Goal: Task Accomplishment & Management: Manage account settings

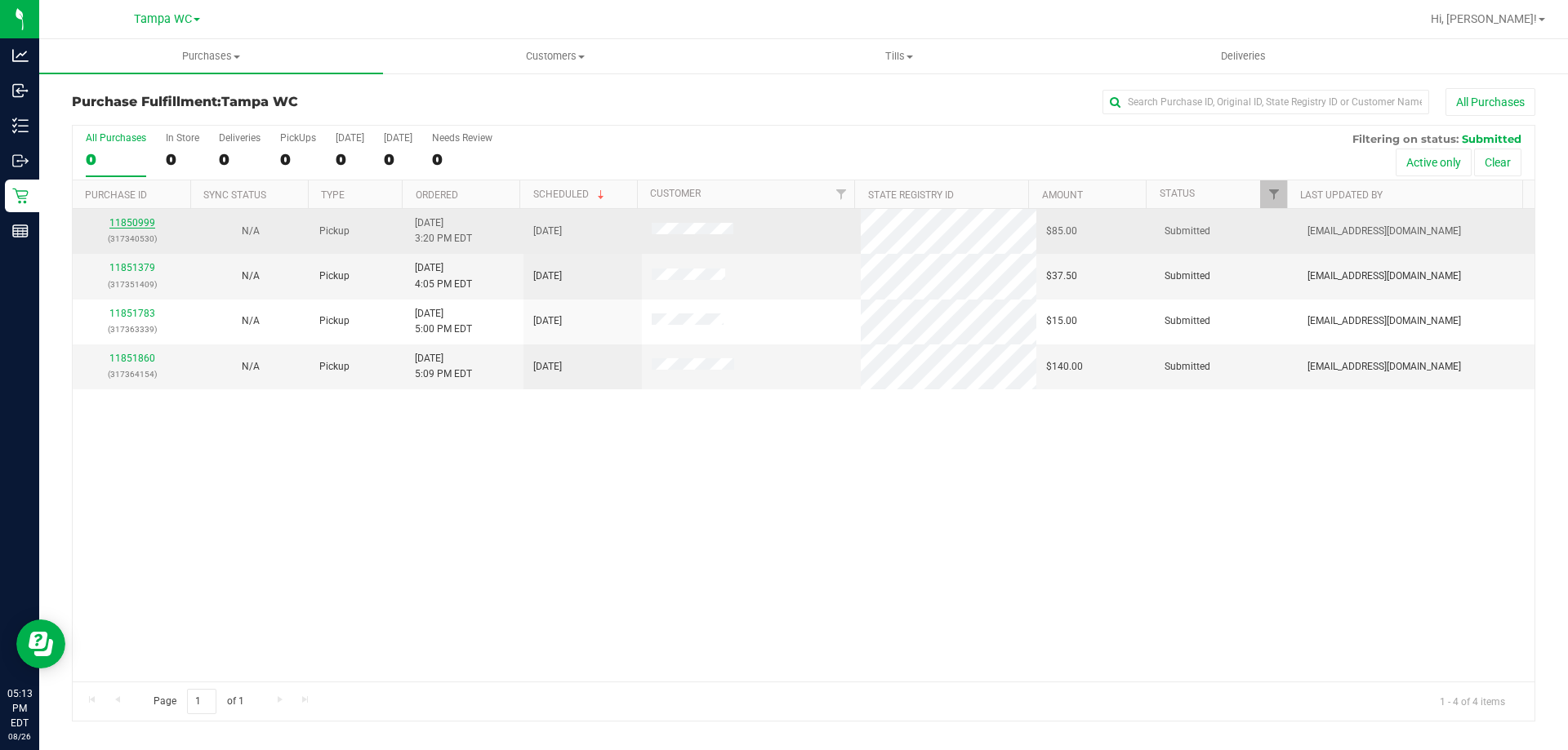
click at [131, 221] on link "11850999" at bounding box center [132, 223] width 45 height 12
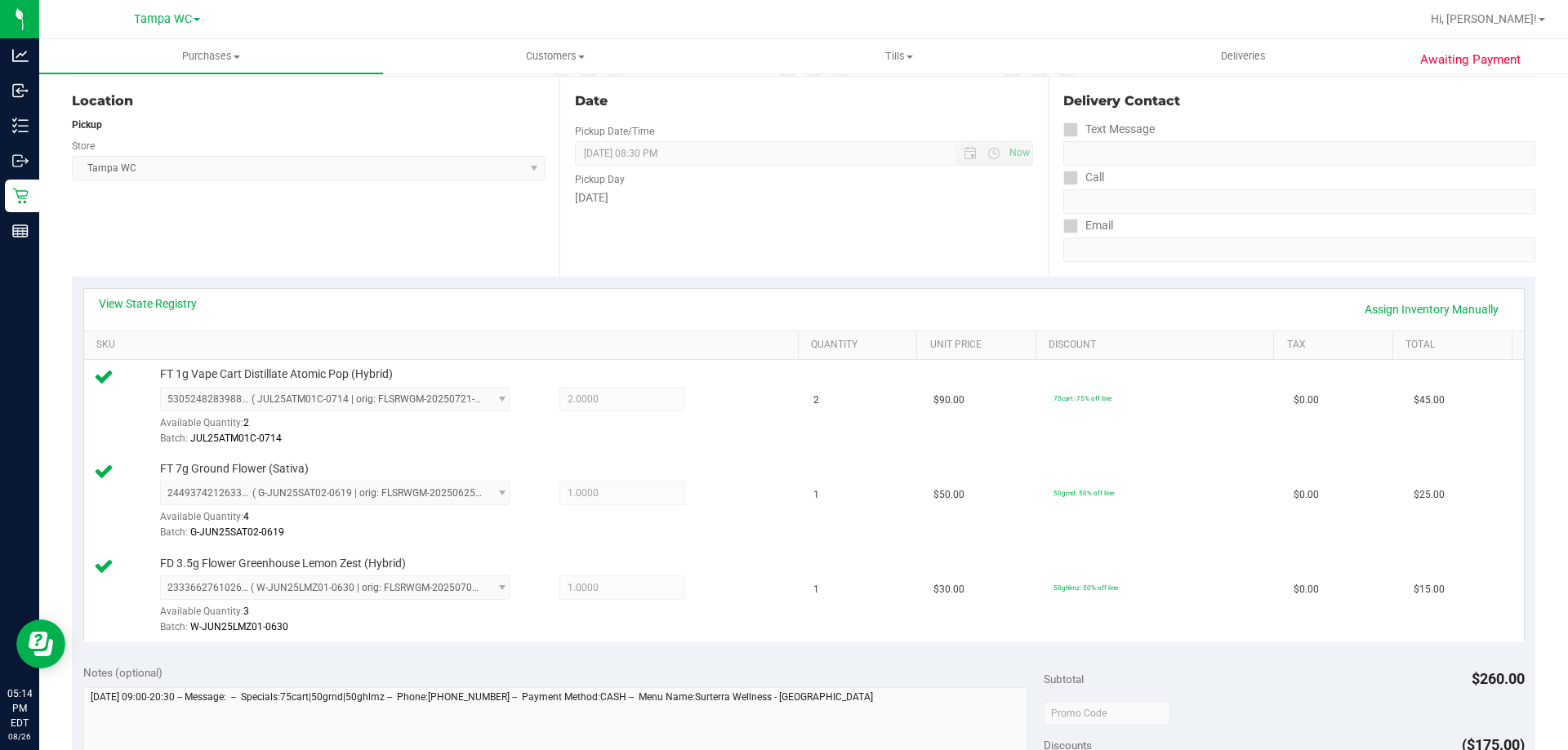
scroll to position [490, 0]
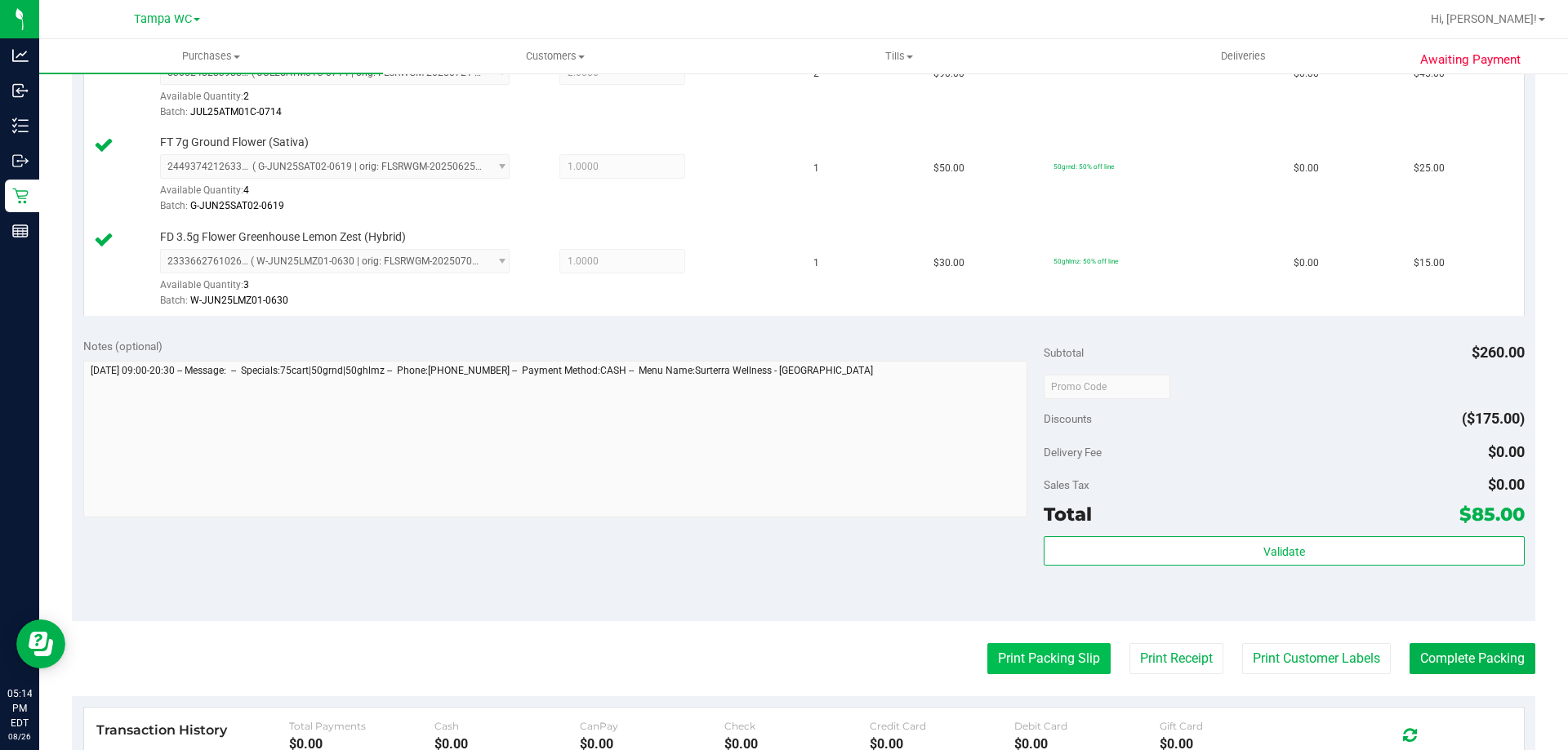
click at [1046, 669] on button "Print Packing Slip" at bounding box center [1048, 658] width 123 height 31
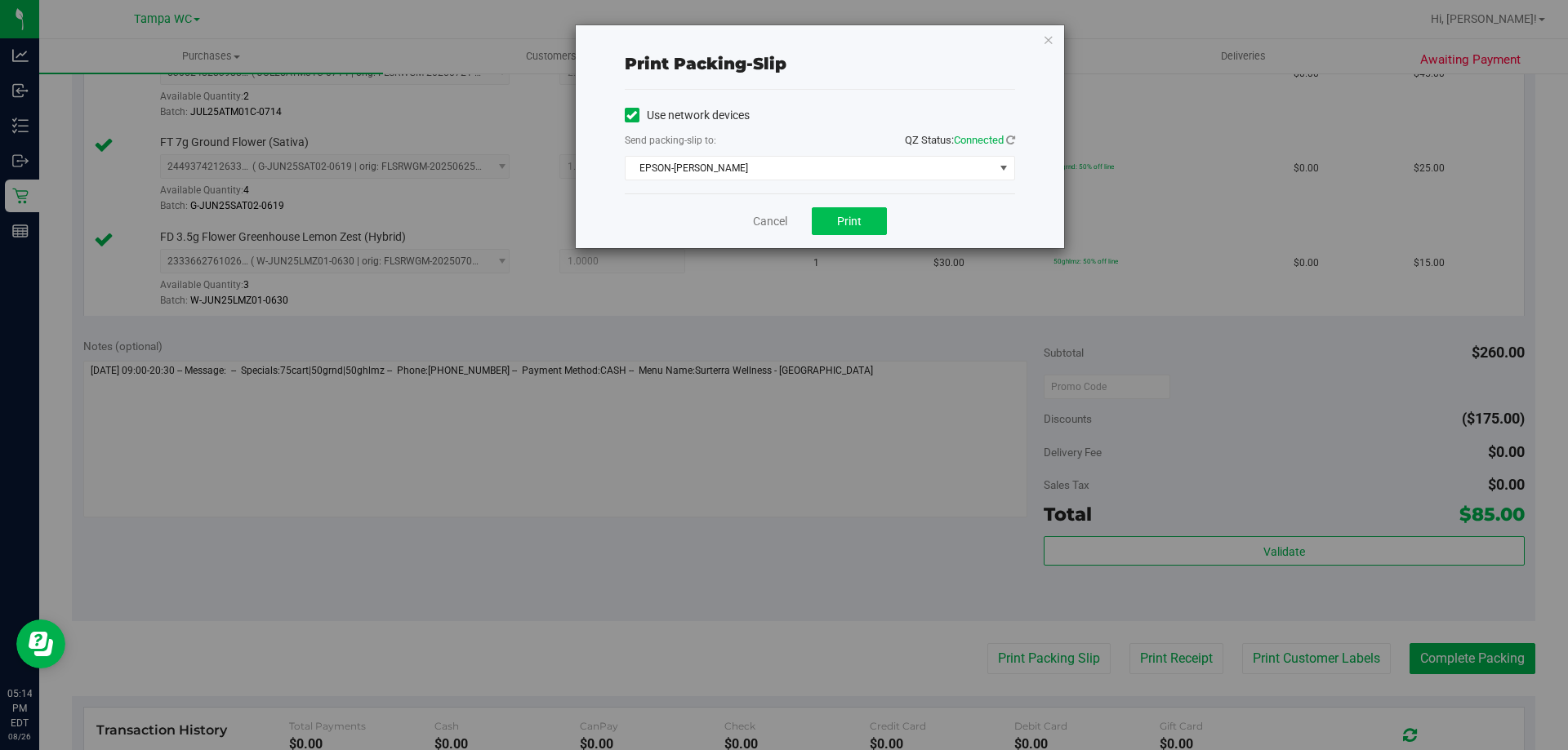
drag, startPoint x: 852, startPoint y: 204, endPoint x: 852, endPoint y: 216, distance: 12.0
click at [852, 206] on div "Cancel Print" at bounding box center [820, 220] width 391 height 54
click at [852, 216] on span "Print" at bounding box center [849, 221] width 25 height 13
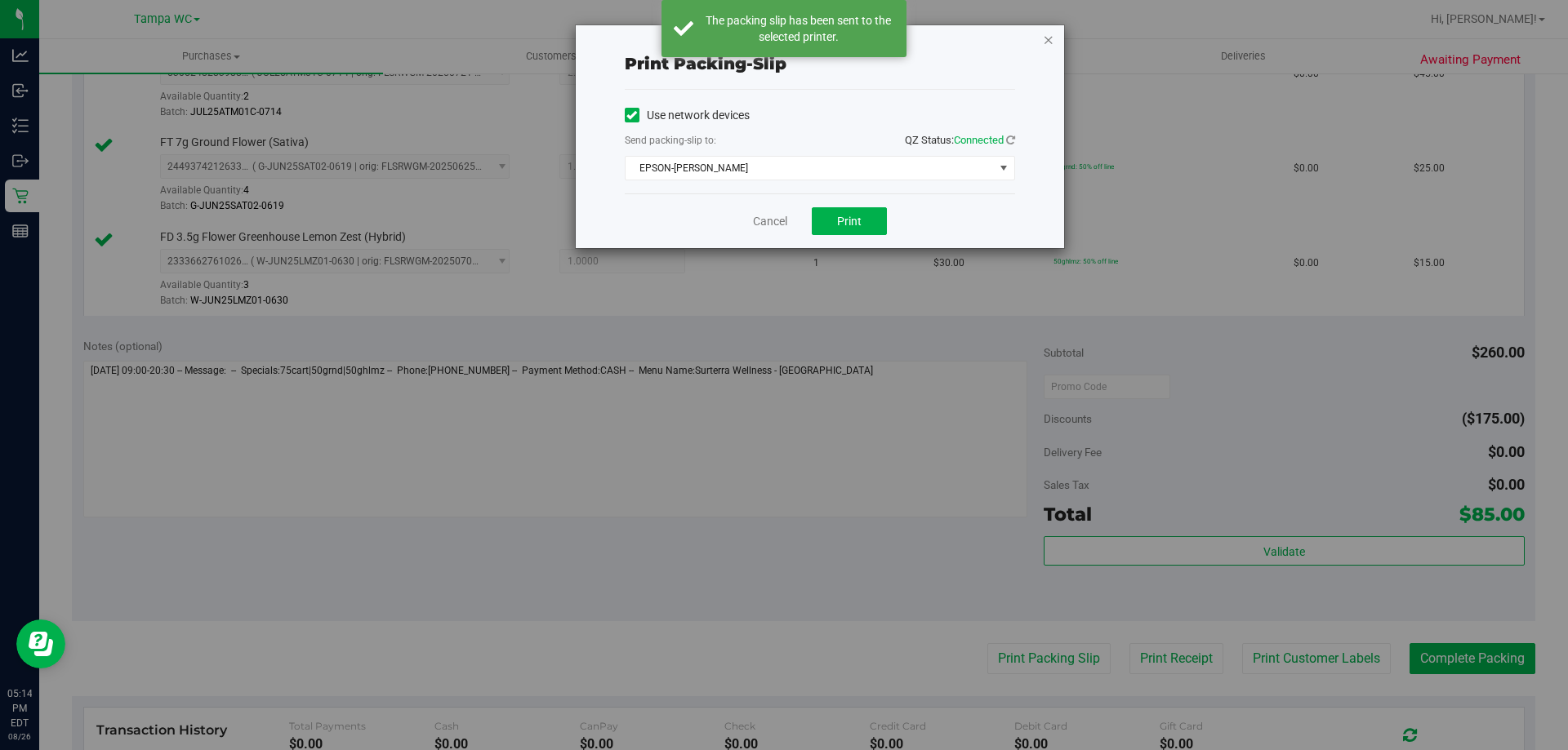
click at [1045, 35] on icon "button" at bounding box center [1049, 39] width 12 height 20
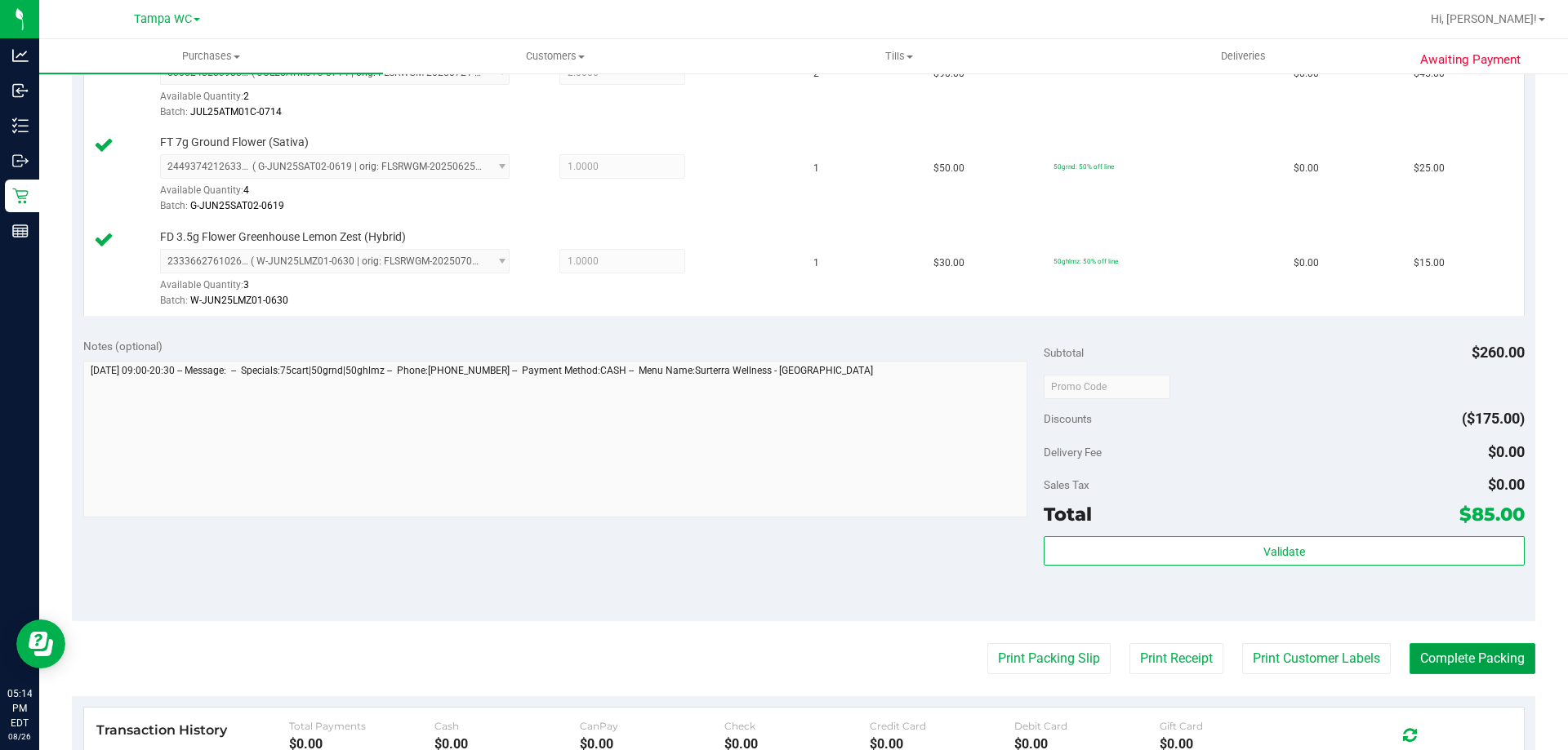
click at [1516, 663] on button "Complete Packing" at bounding box center [1473, 658] width 126 height 31
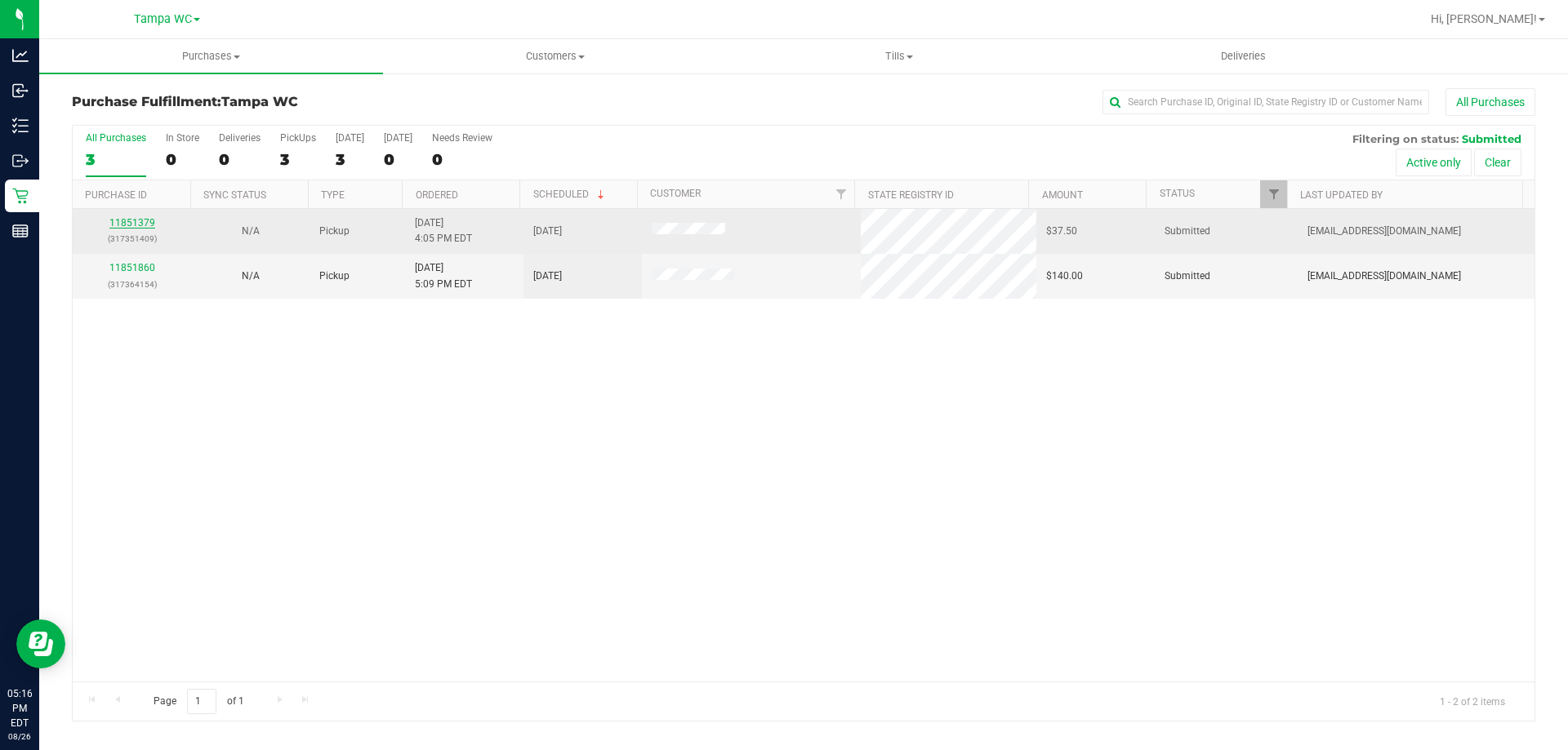
click at [134, 222] on link "11851379" at bounding box center [132, 223] width 45 height 12
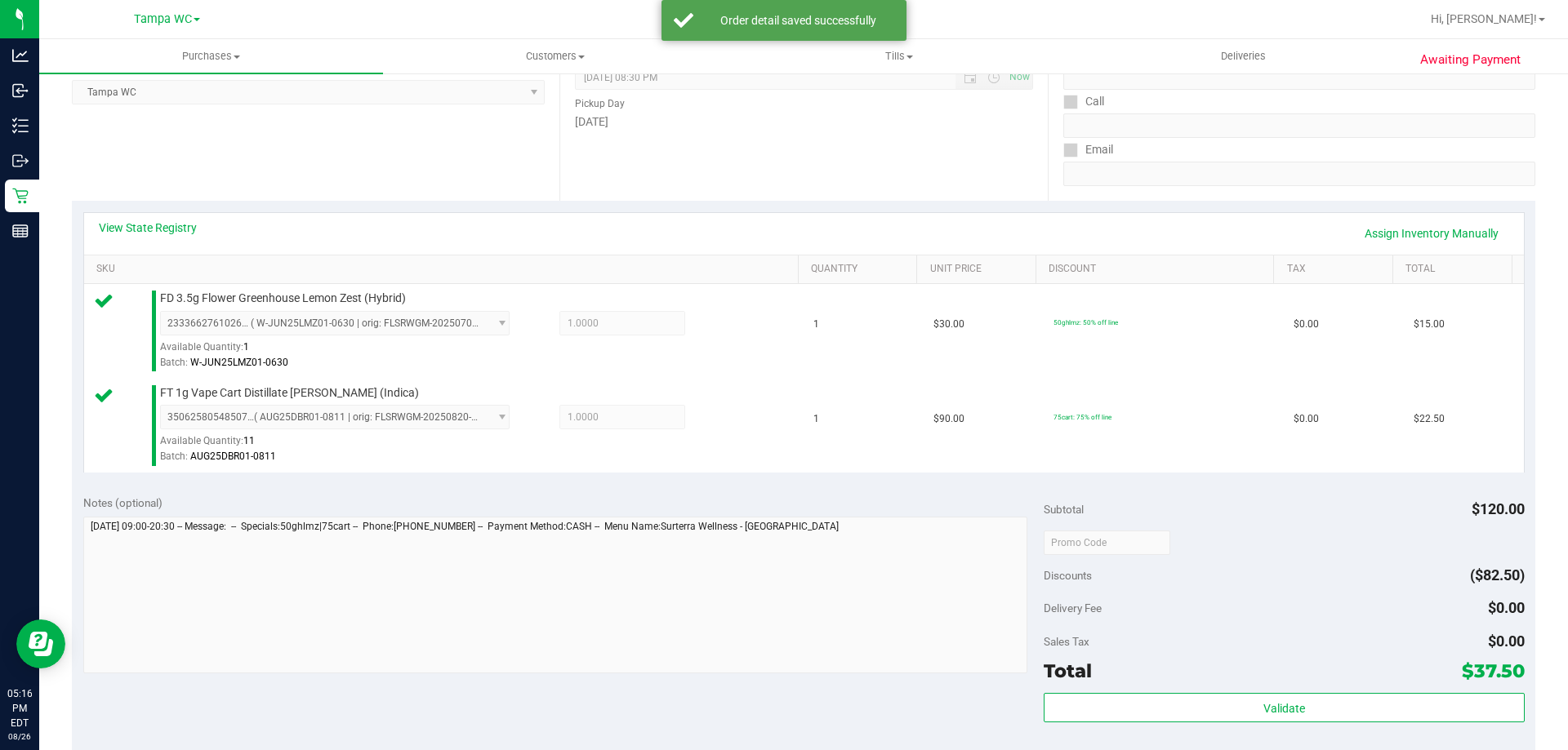
scroll to position [408, 0]
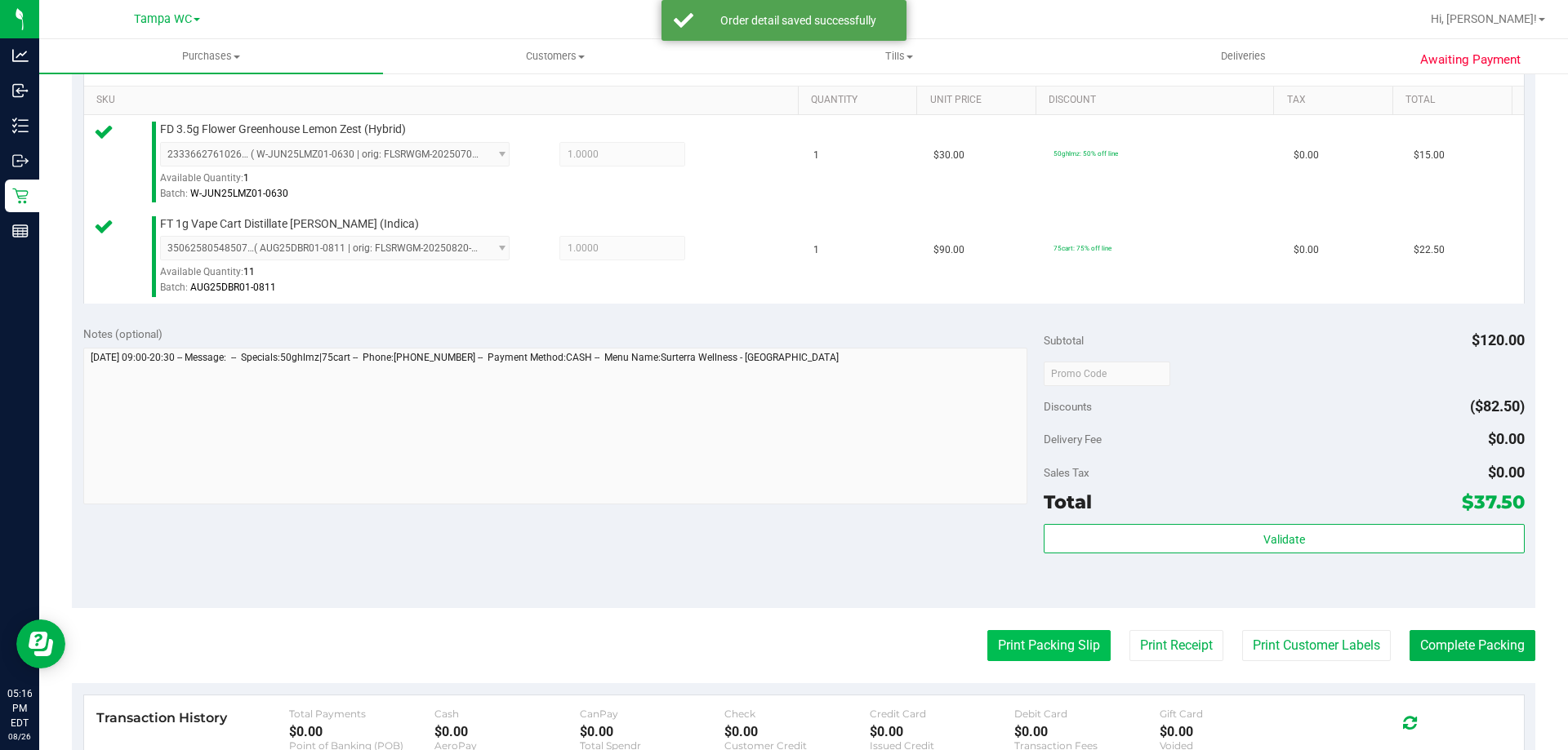
click at [1012, 645] on button "Print Packing Slip" at bounding box center [1048, 645] width 123 height 31
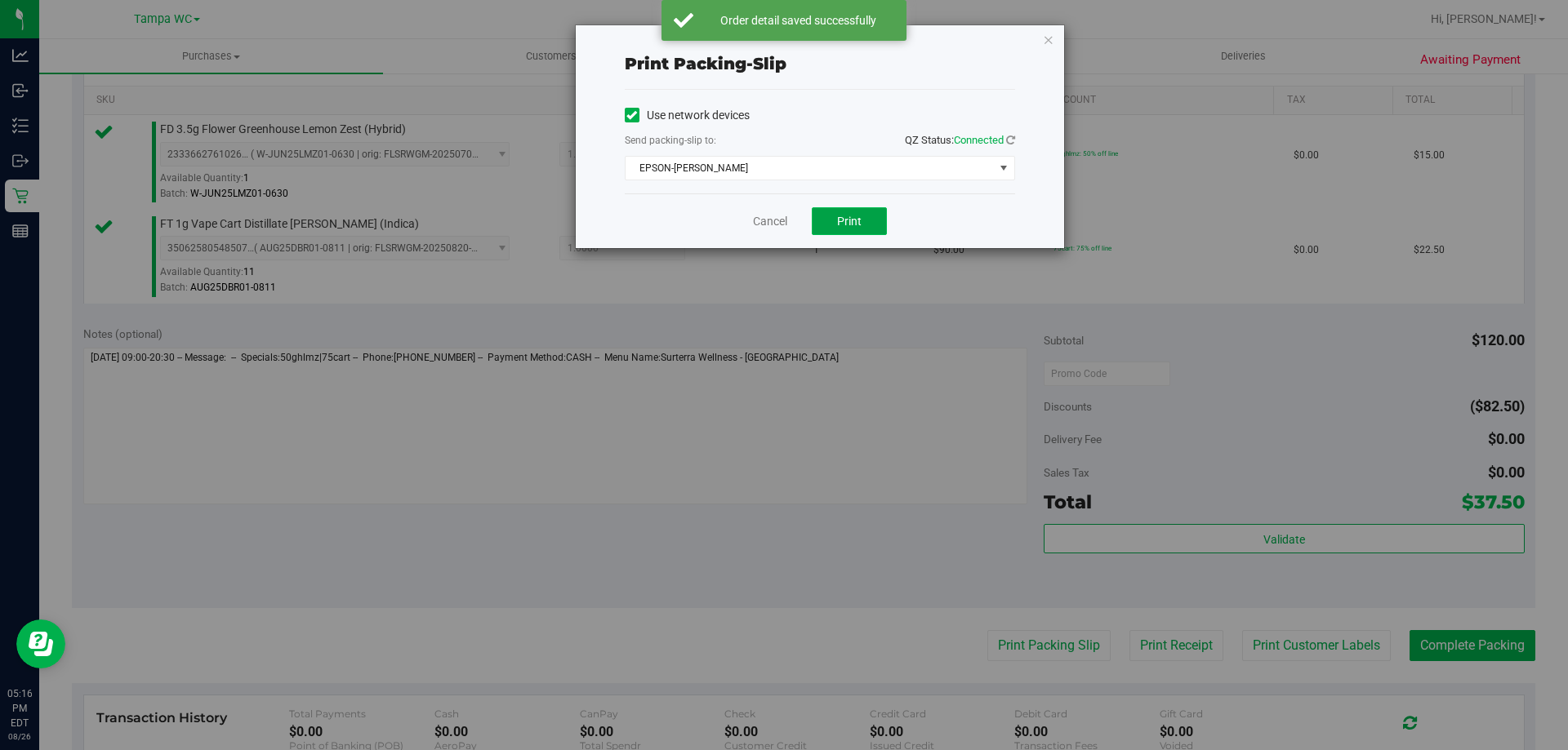
click at [829, 232] on button "Print" at bounding box center [849, 221] width 75 height 28
click at [781, 221] on link "Cancel" at bounding box center [770, 221] width 35 height 17
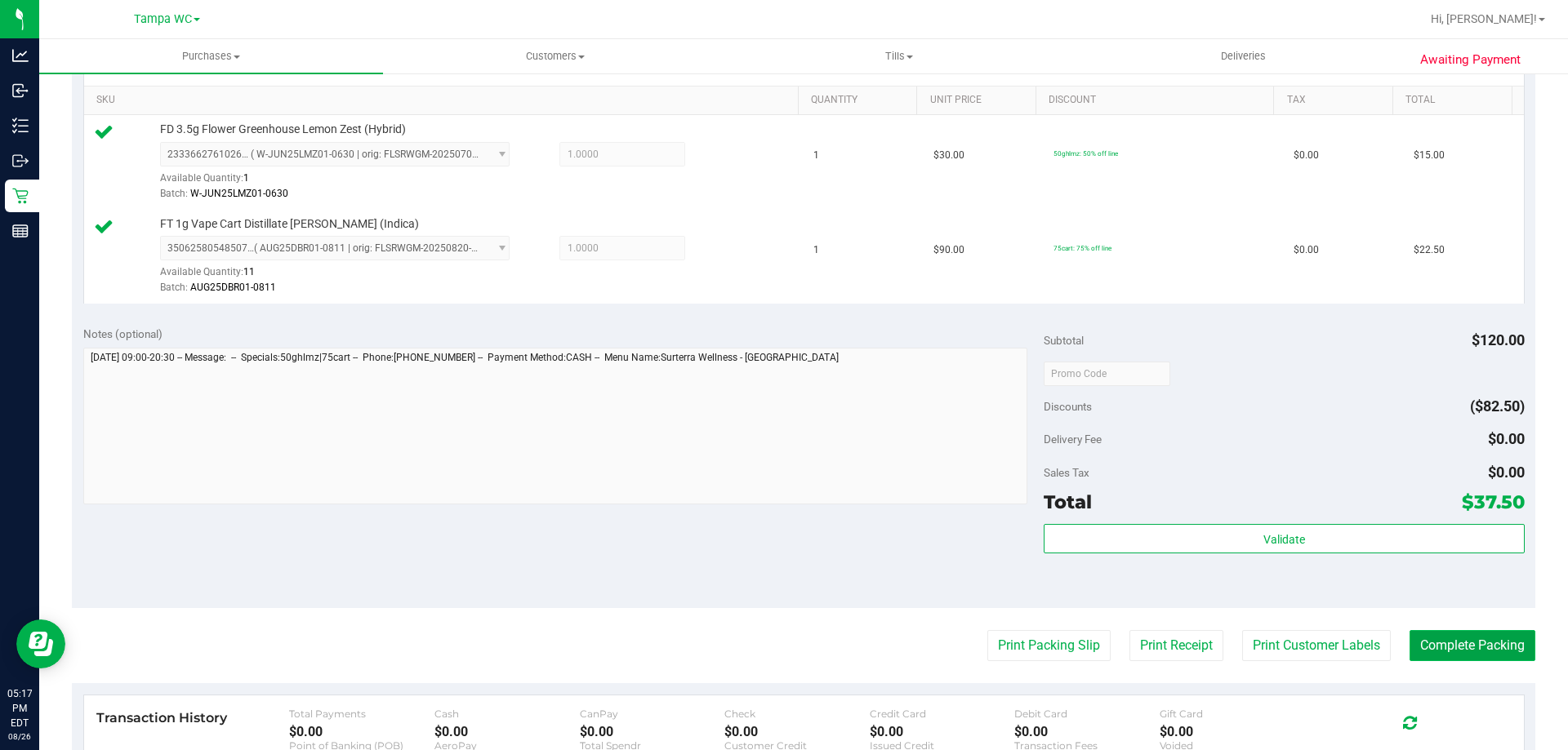
click at [1419, 641] on button "Complete Packing" at bounding box center [1473, 645] width 126 height 31
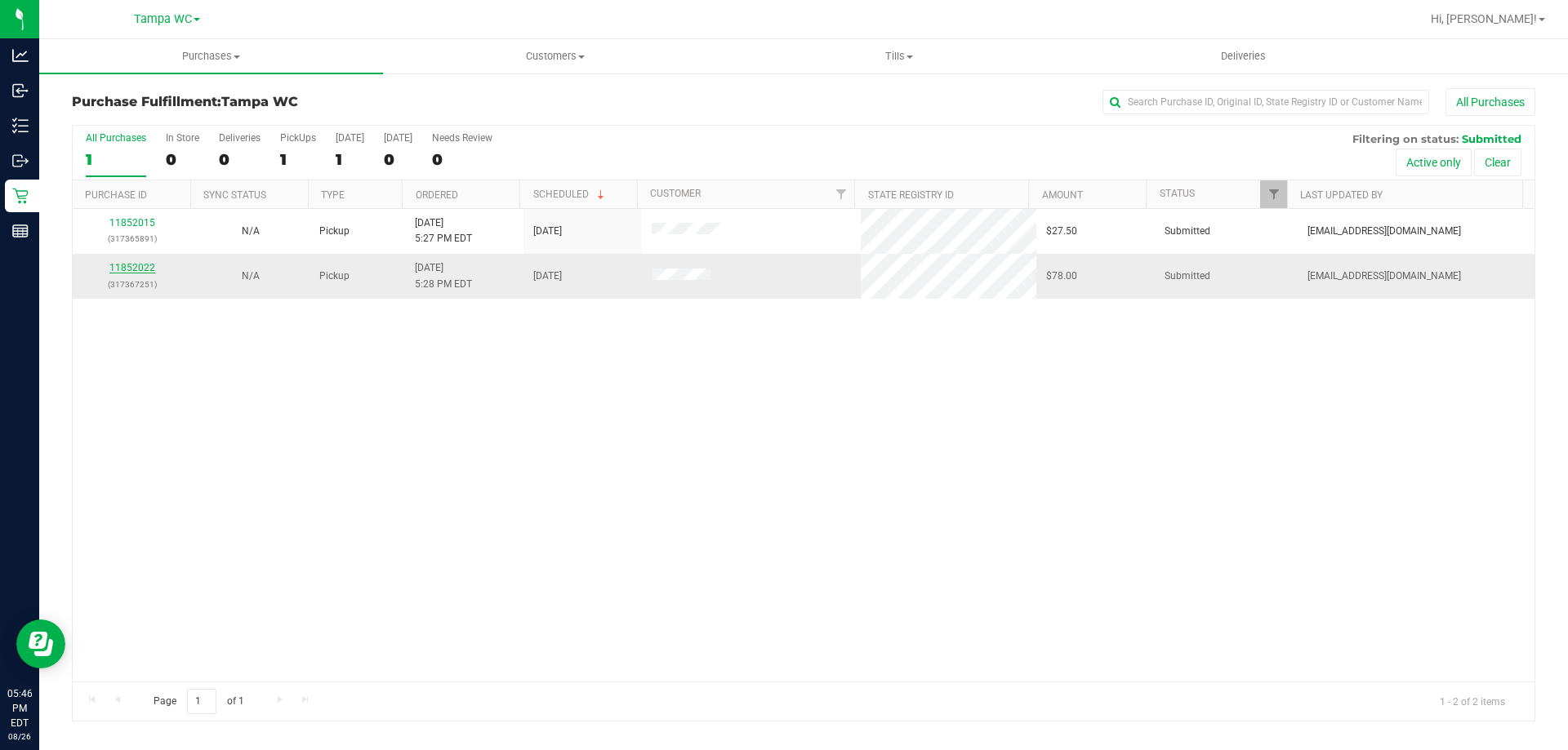
click at [152, 266] on link "11852022" at bounding box center [132, 268] width 45 height 12
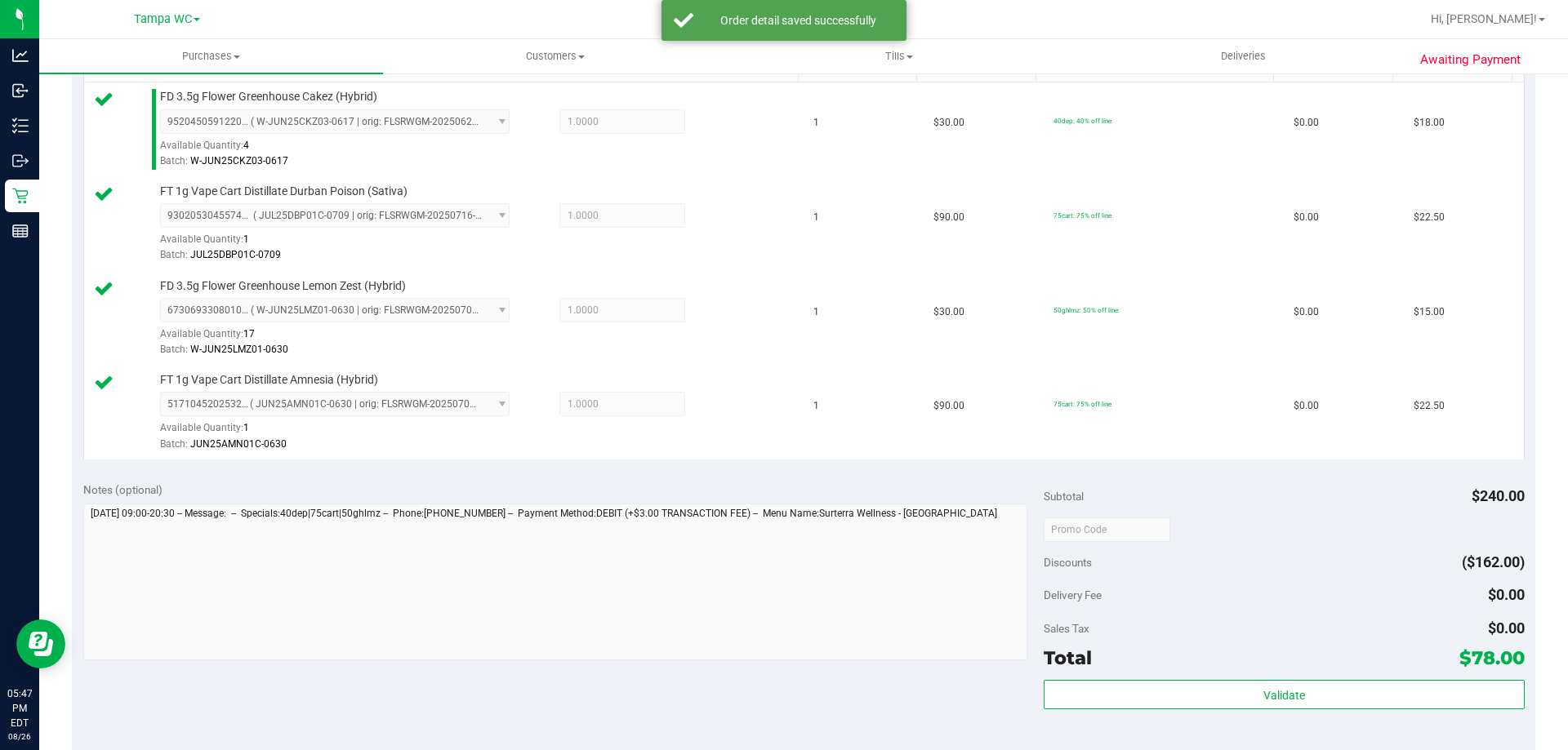
scroll to position [653, 0]
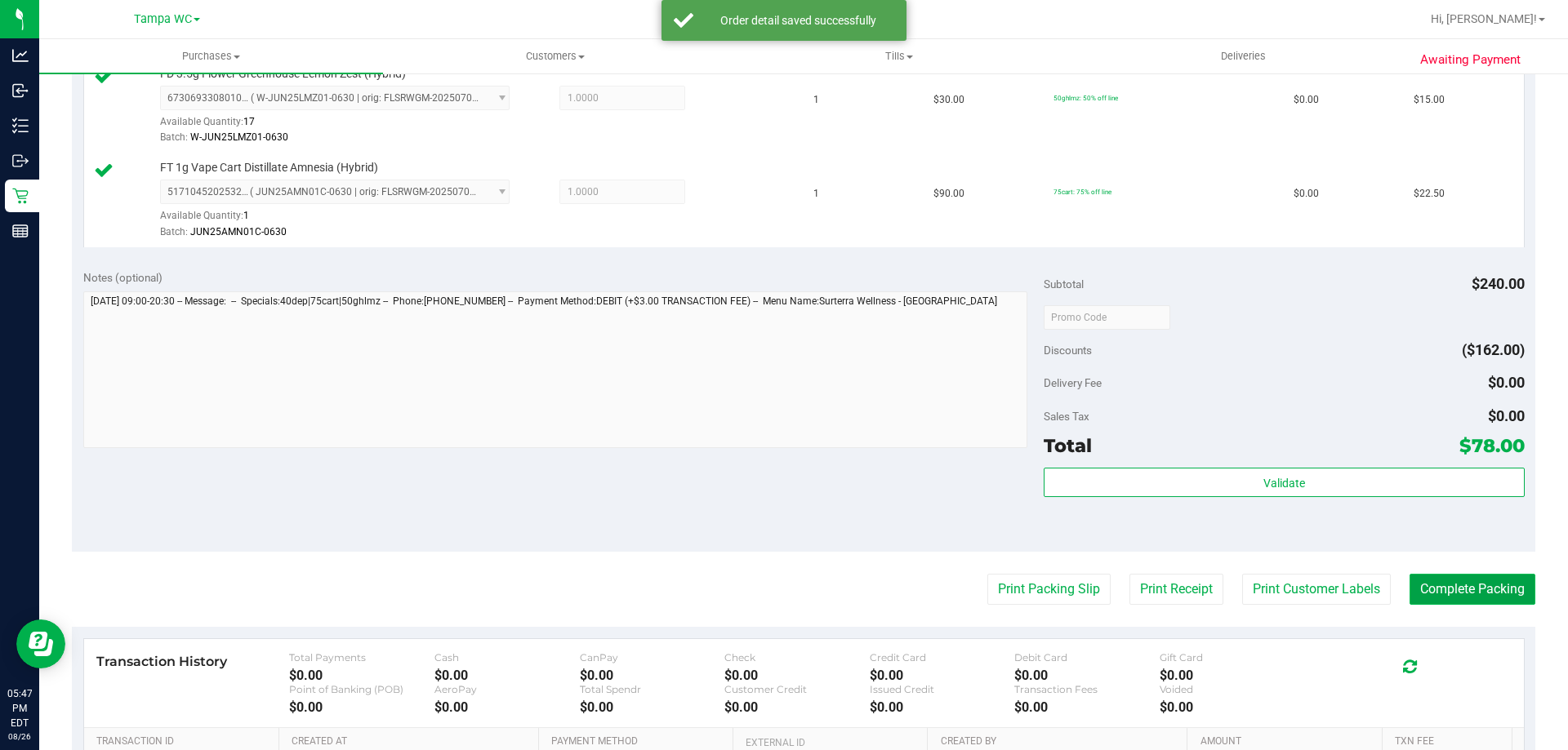
click at [1489, 597] on button "Complete Packing" at bounding box center [1473, 588] width 126 height 31
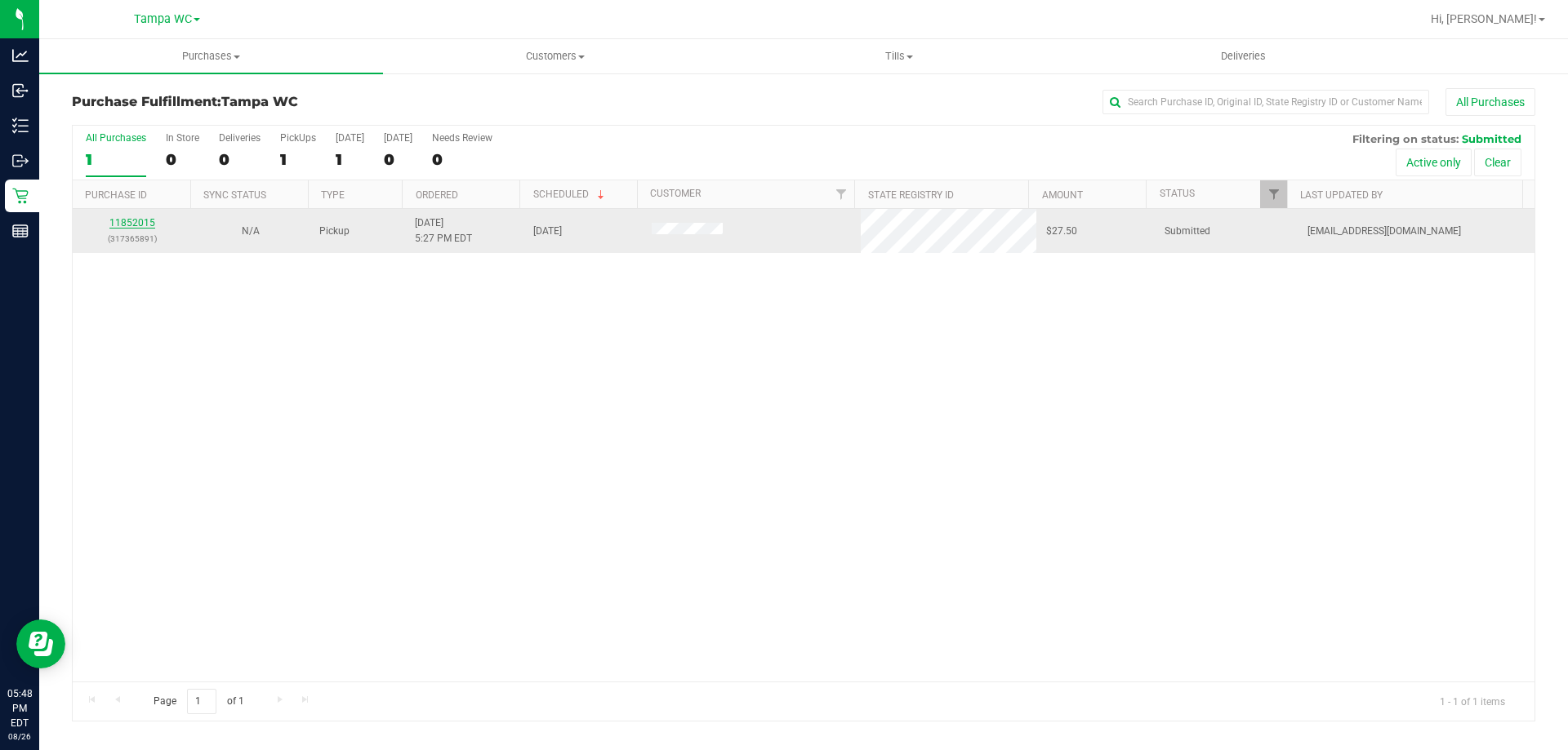
click at [123, 226] on link "11852015" at bounding box center [132, 223] width 45 height 12
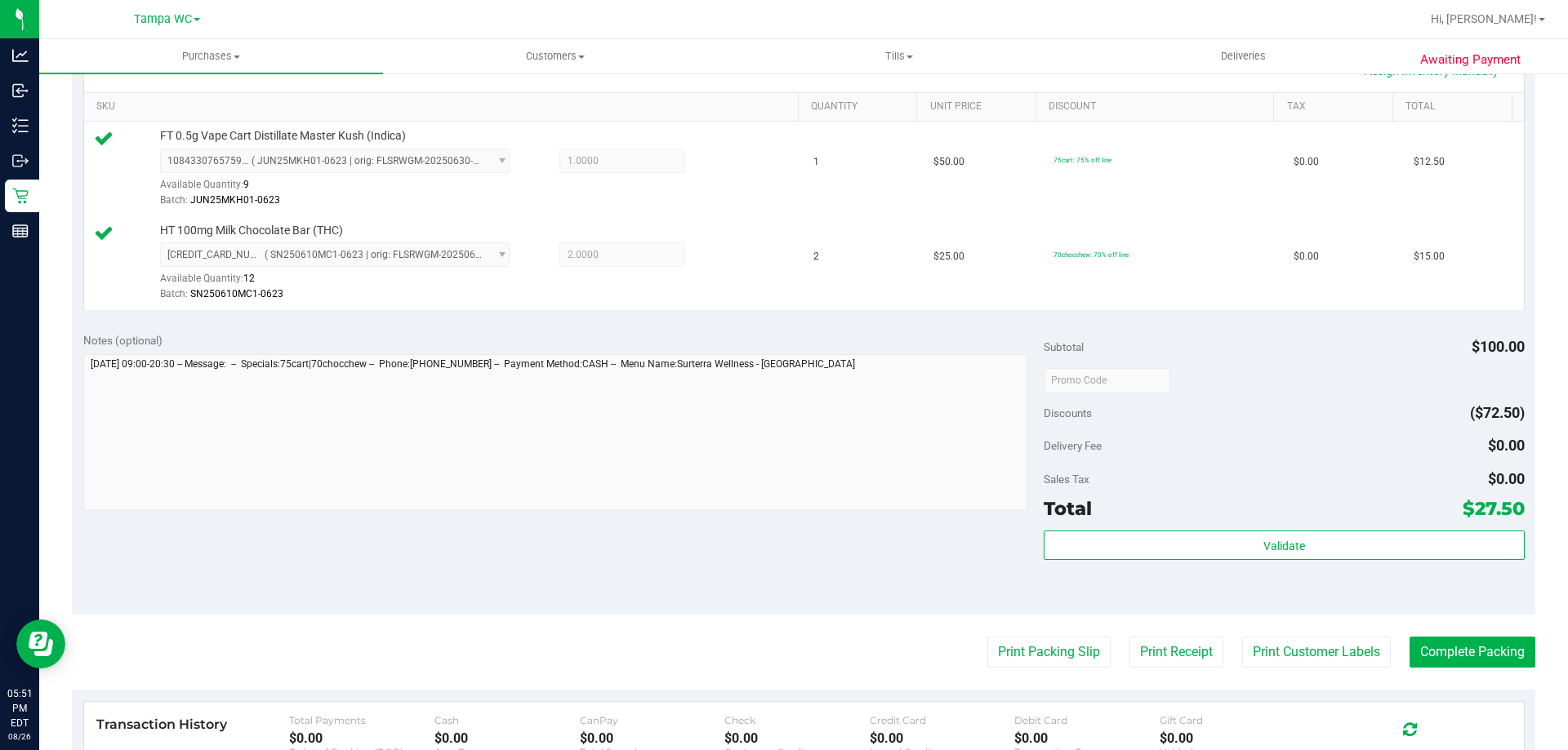
scroll to position [408, 0]
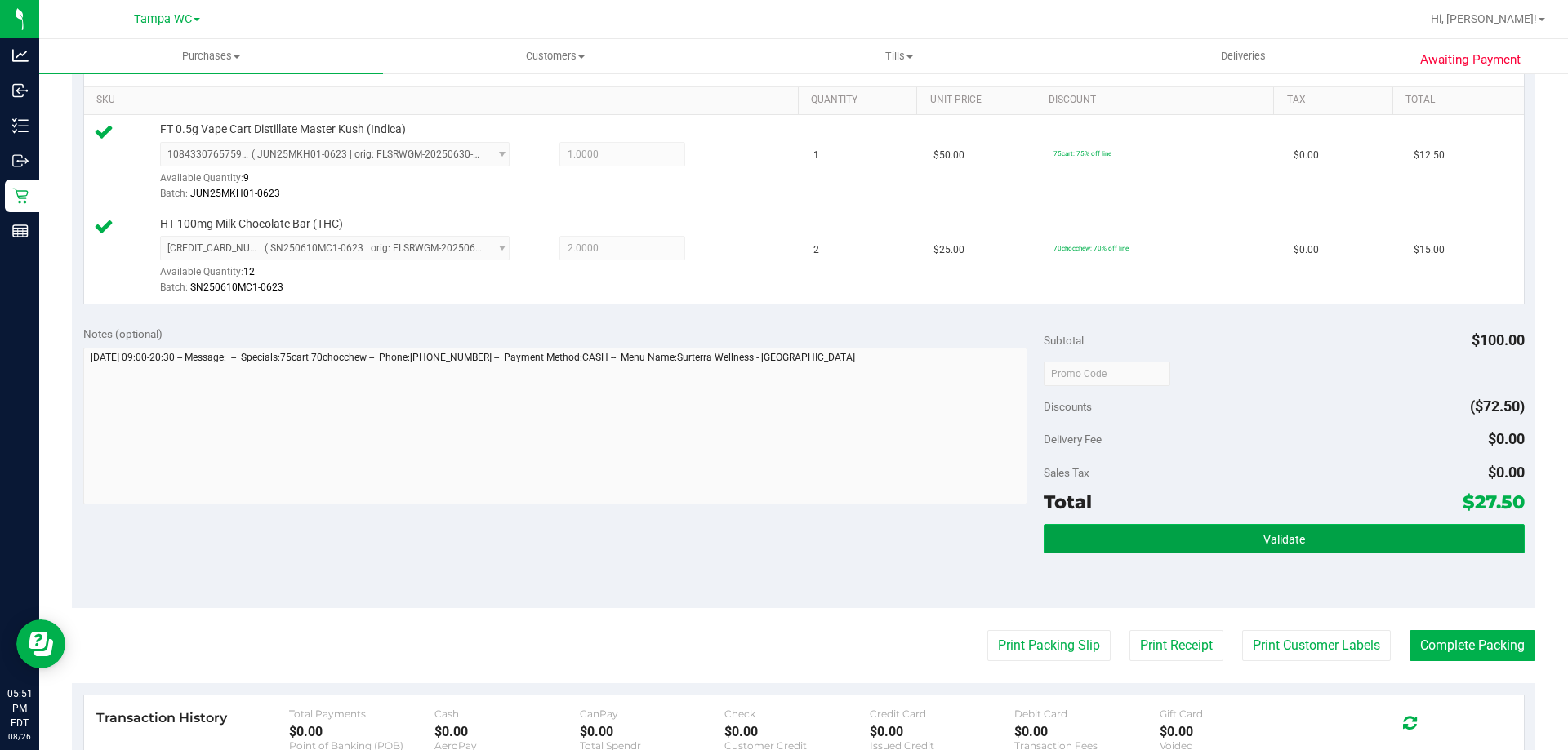
click at [1274, 527] on button "Validate" at bounding box center [1283, 539] width 480 height 30
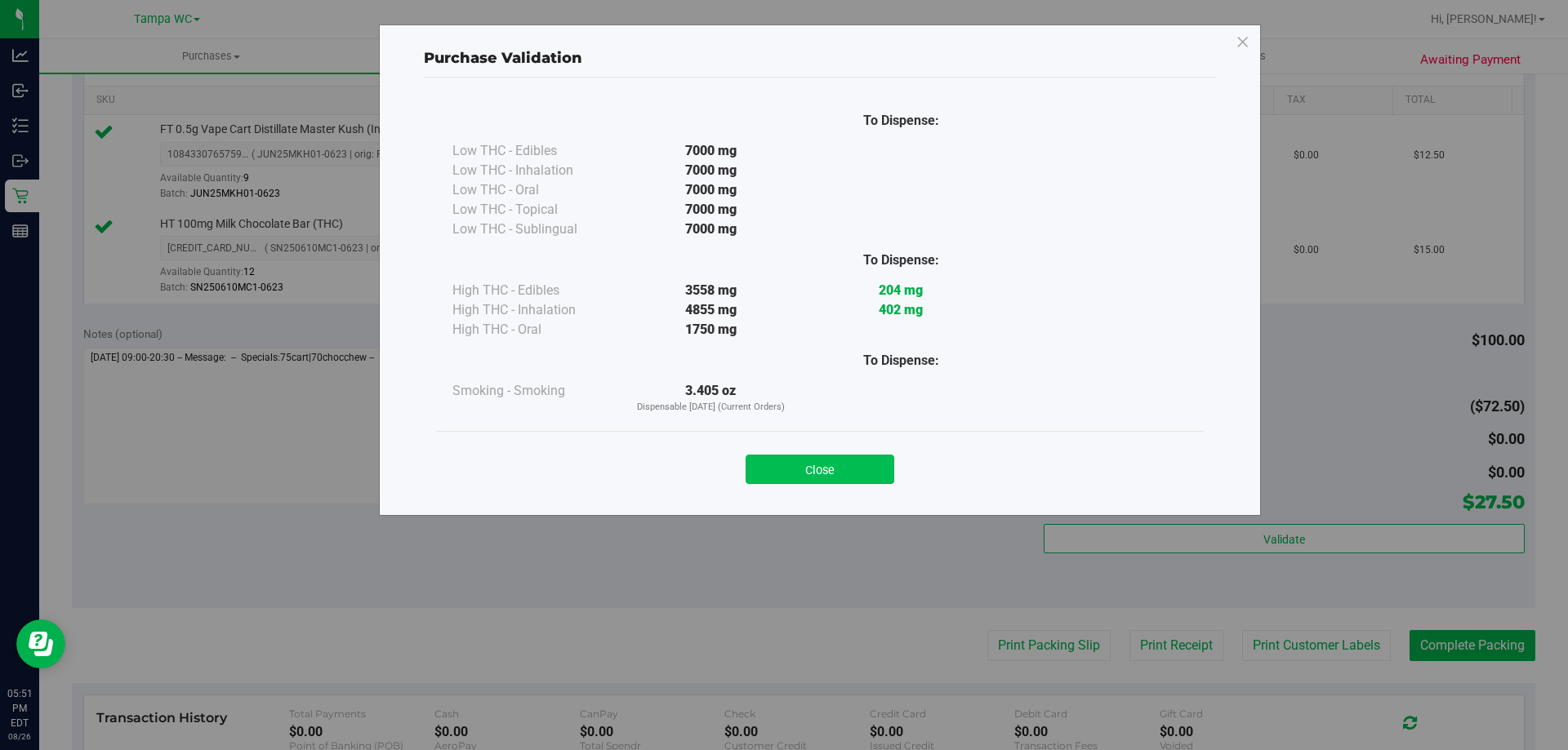
click at [863, 472] on button "Close" at bounding box center [820, 469] width 149 height 30
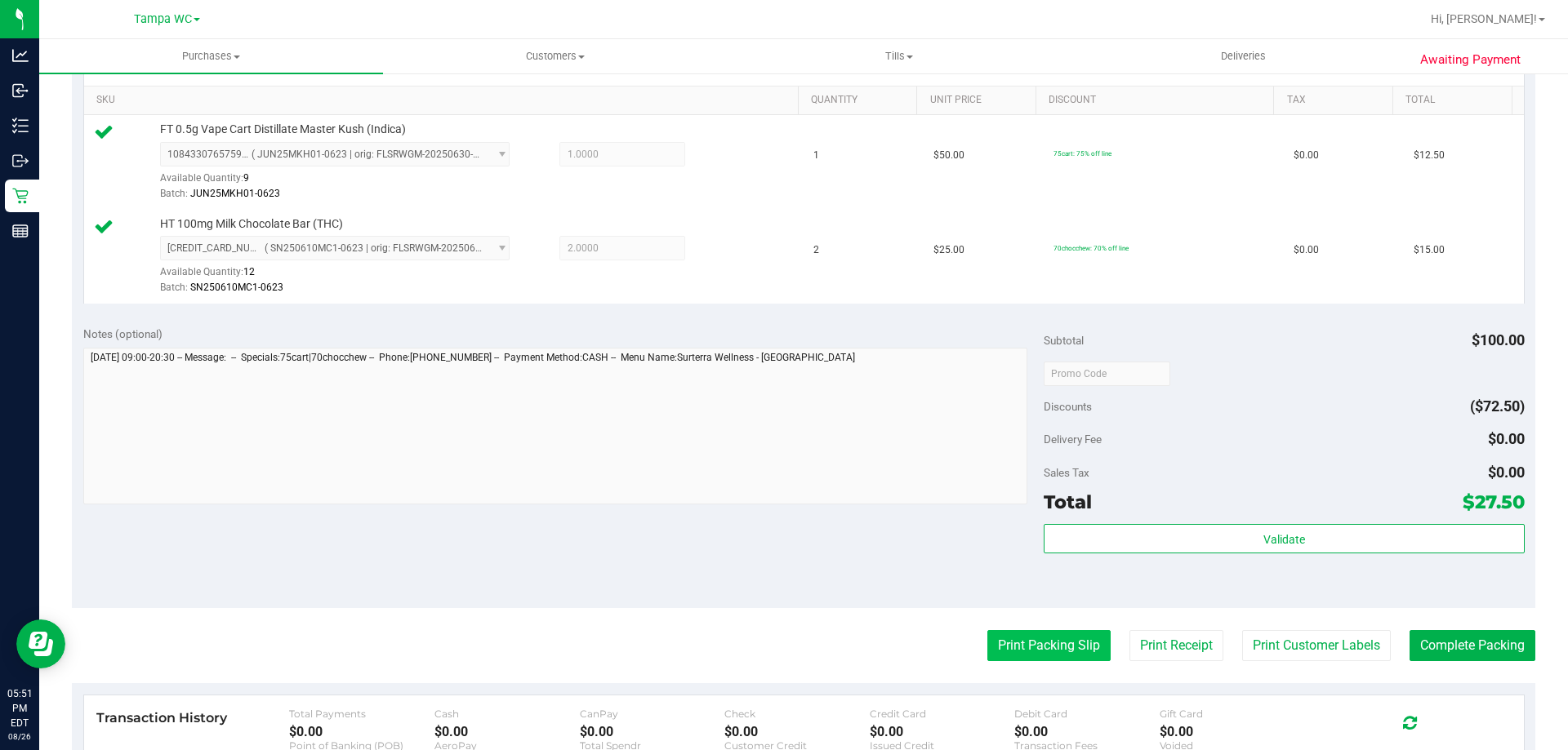
click at [1016, 642] on button "Print Packing Slip" at bounding box center [1048, 645] width 123 height 31
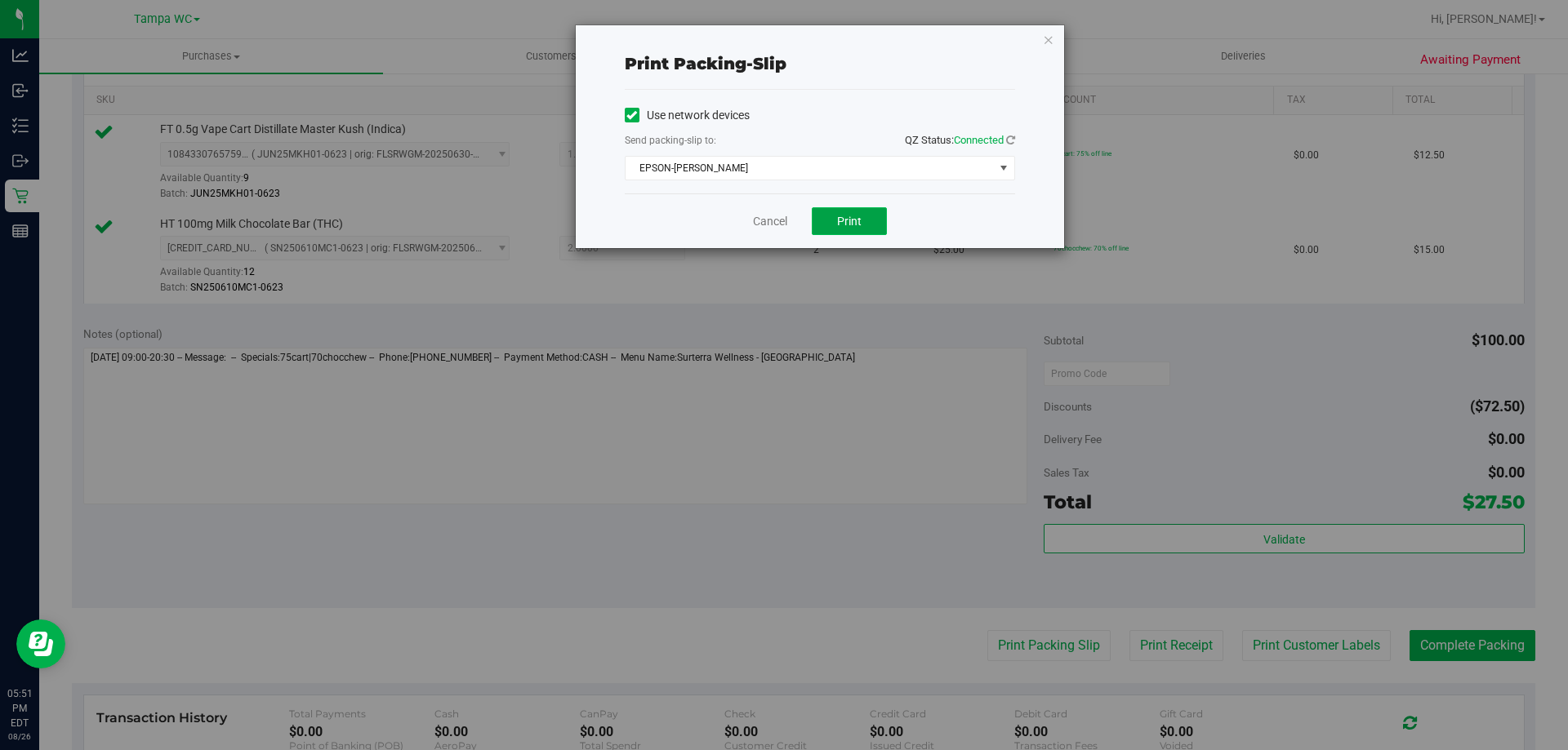
click at [875, 216] on button "Print" at bounding box center [849, 221] width 75 height 28
click at [776, 227] on link "Cancel" at bounding box center [770, 221] width 35 height 17
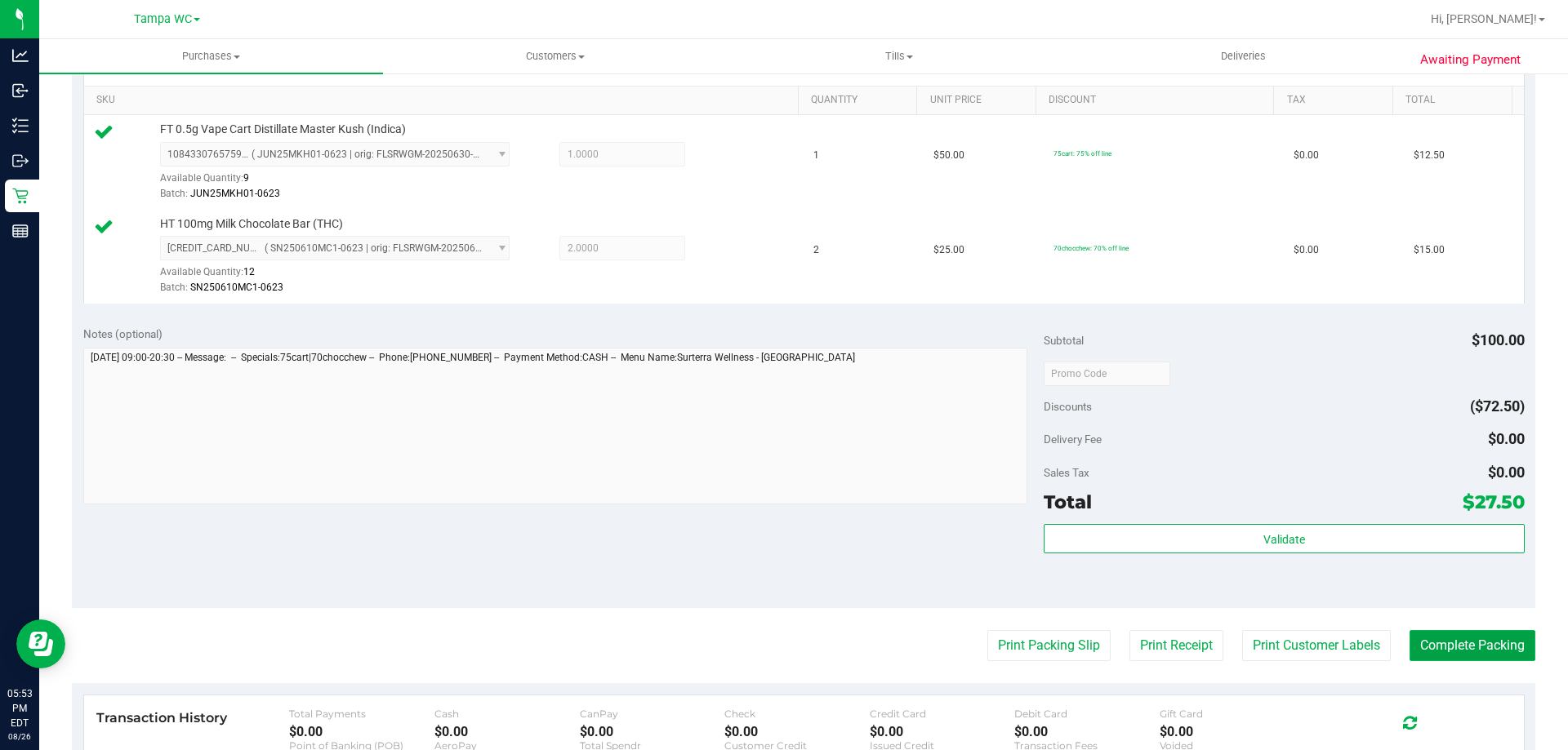
click at [1494, 644] on button "Complete Packing" at bounding box center [1473, 645] width 126 height 31
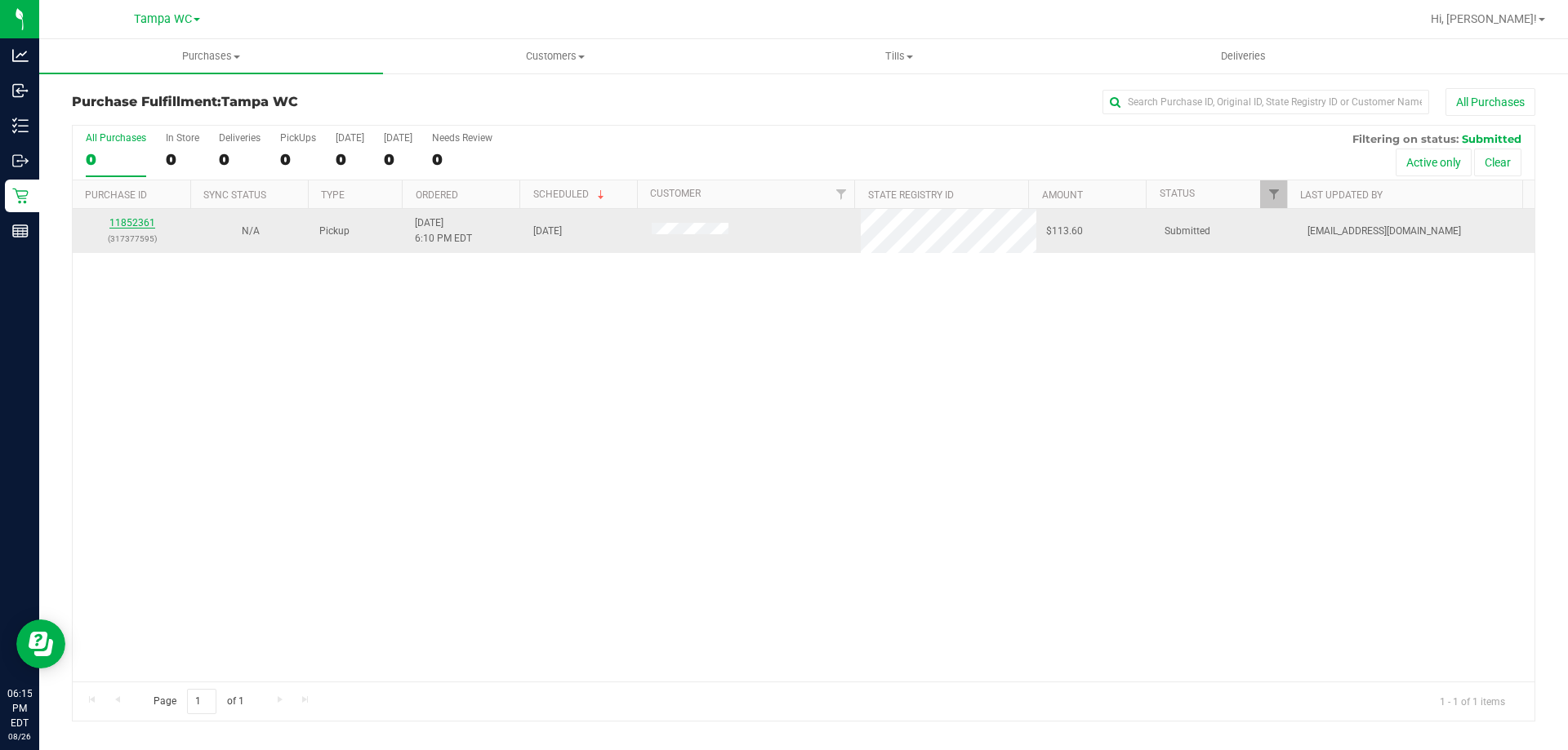
click at [142, 226] on link "11852361" at bounding box center [132, 223] width 45 height 12
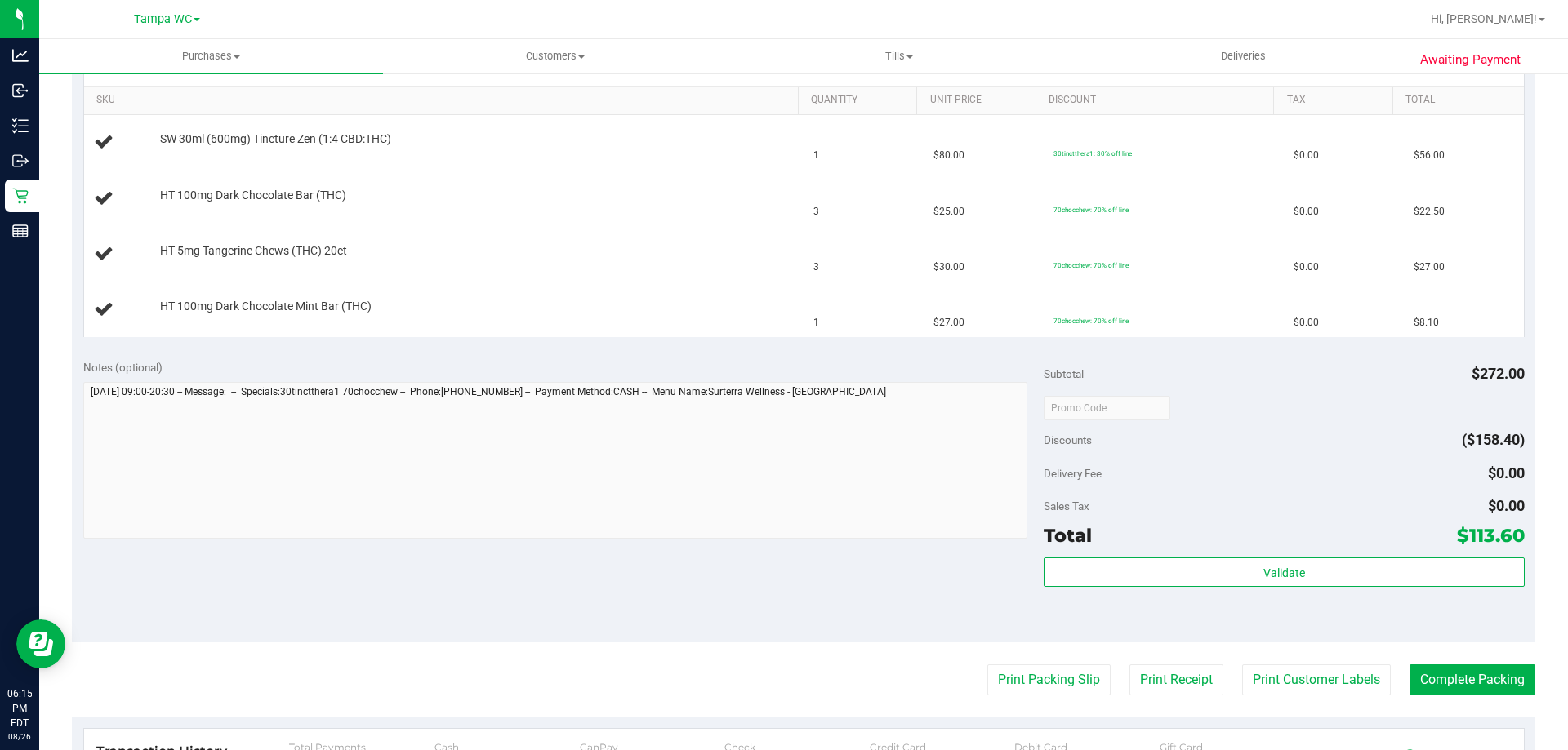
scroll to position [572, 0]
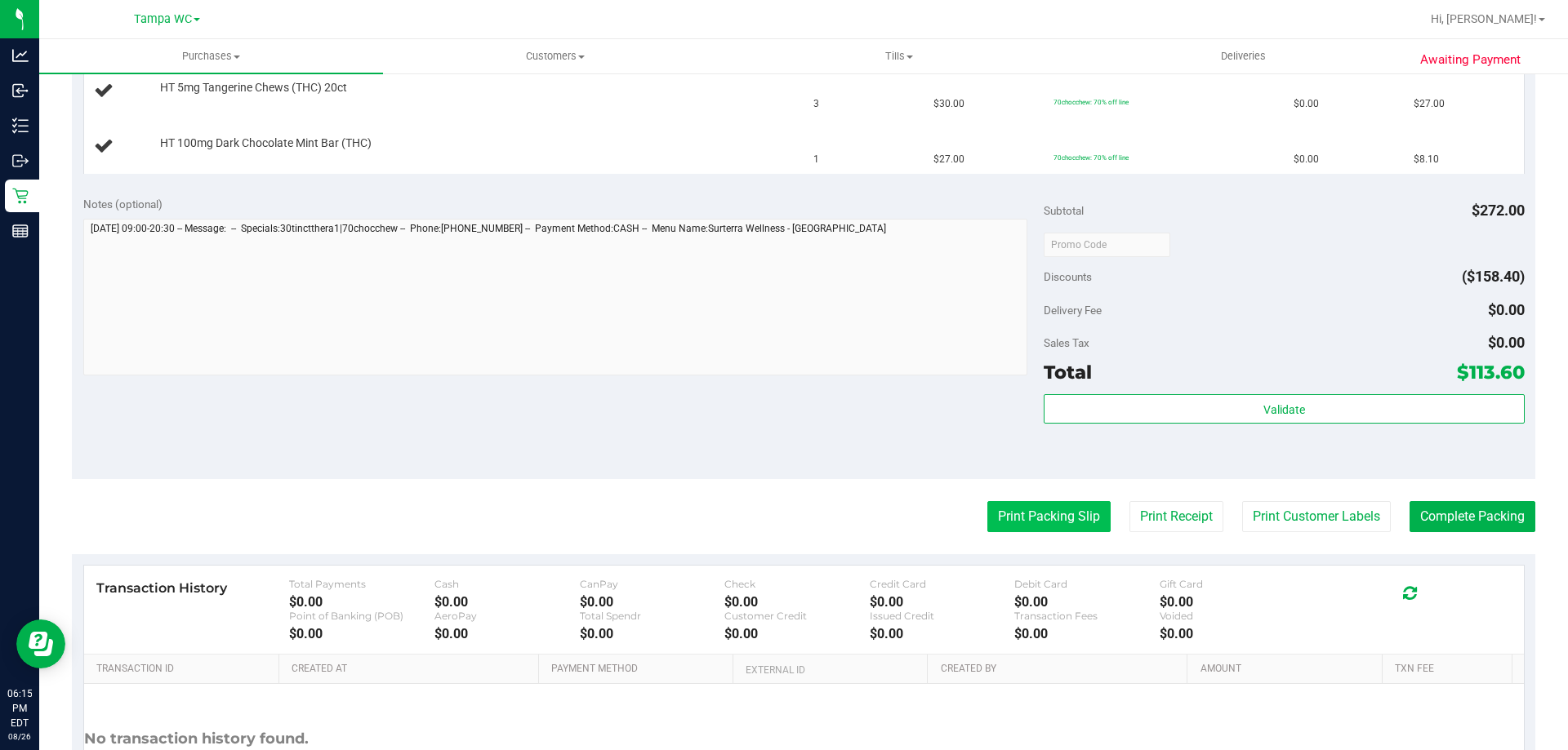
click at [1036, 524] on button "Print Packing Slip" at bounding box center [1048, 516] width 123 height 31
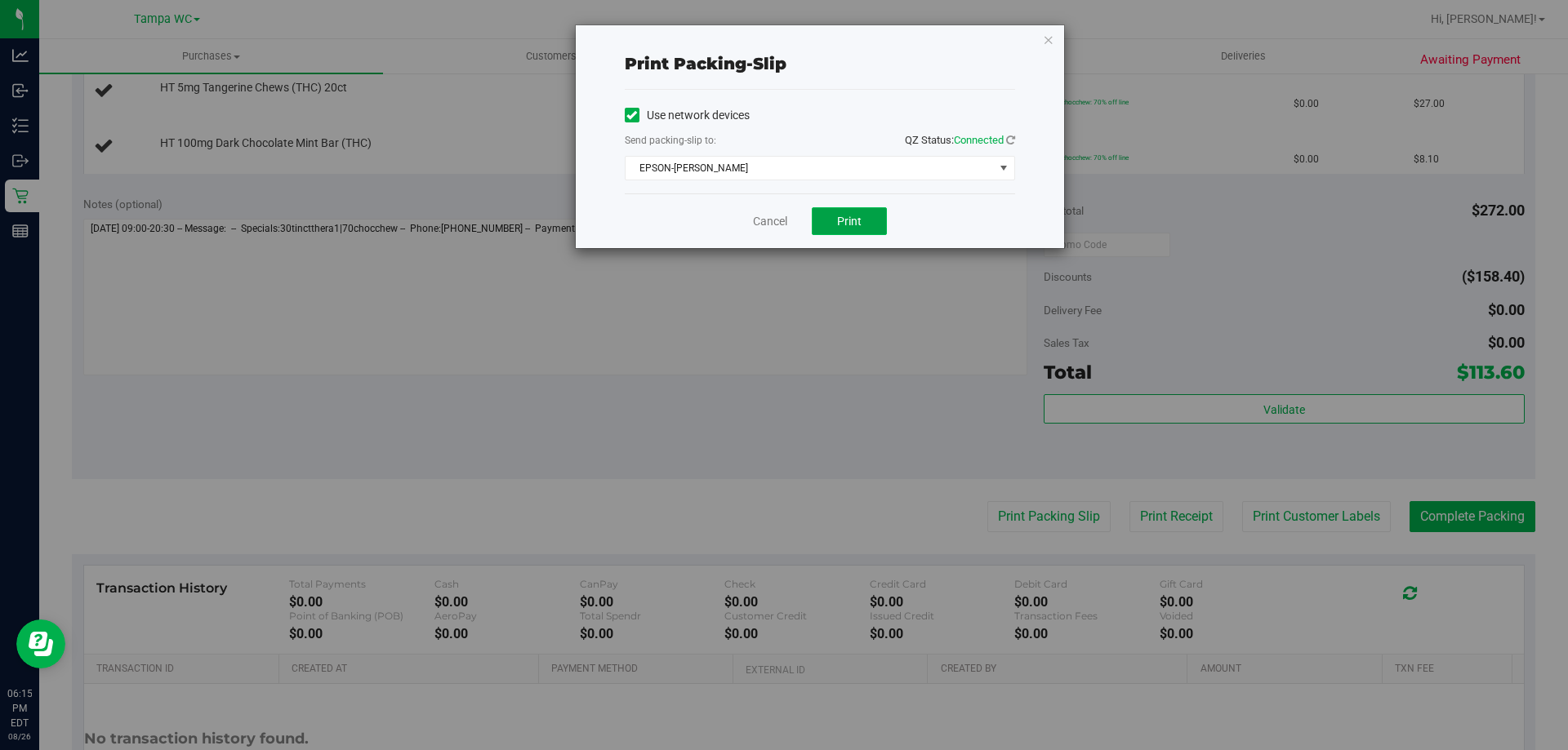
click at [829, 217] on button "Print" at bounding box center [849, 221] width 75 height 28
click at [763, 219] on link "Cancel" at bounding box center [770, 221] width 35 height 17
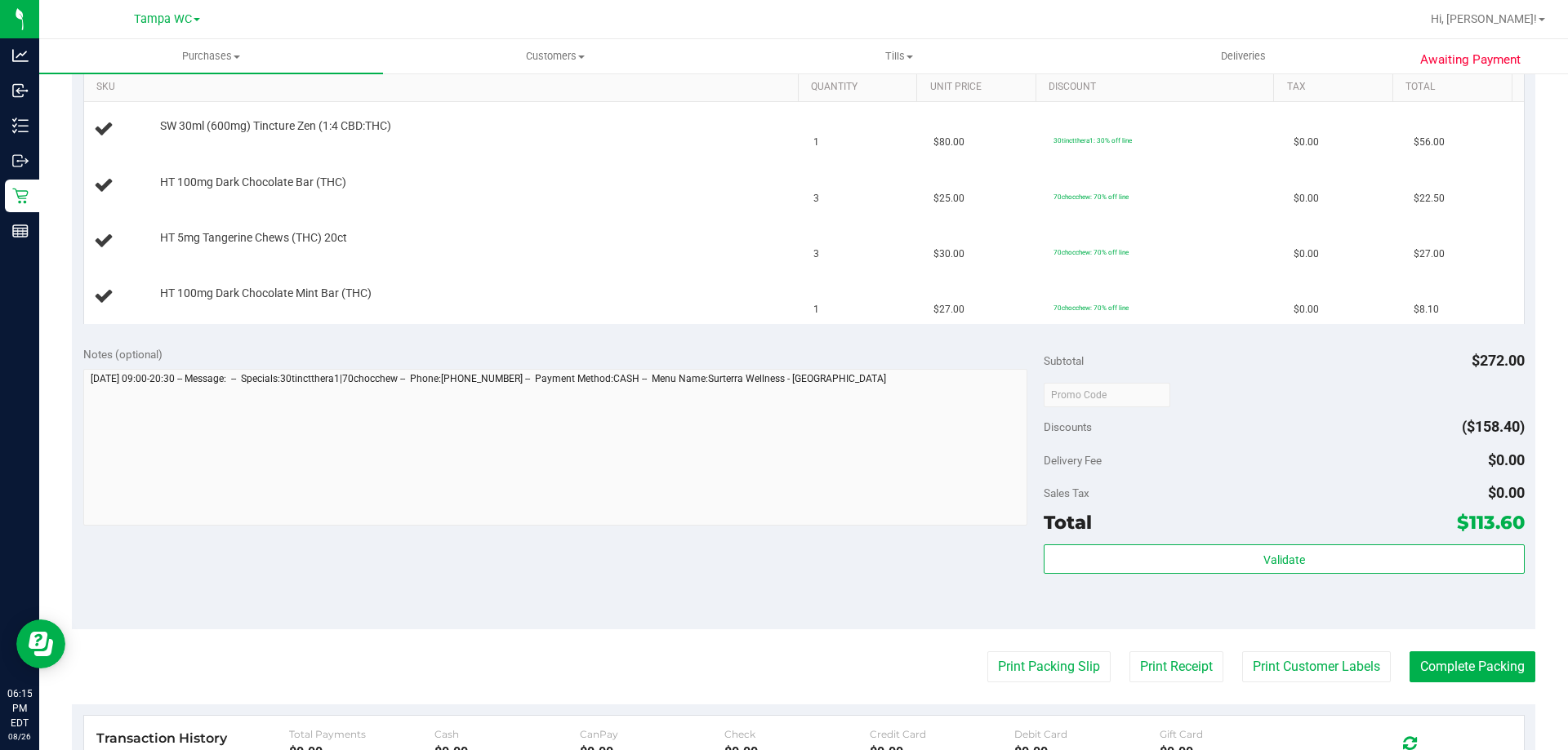
scroll to position [408, 0]
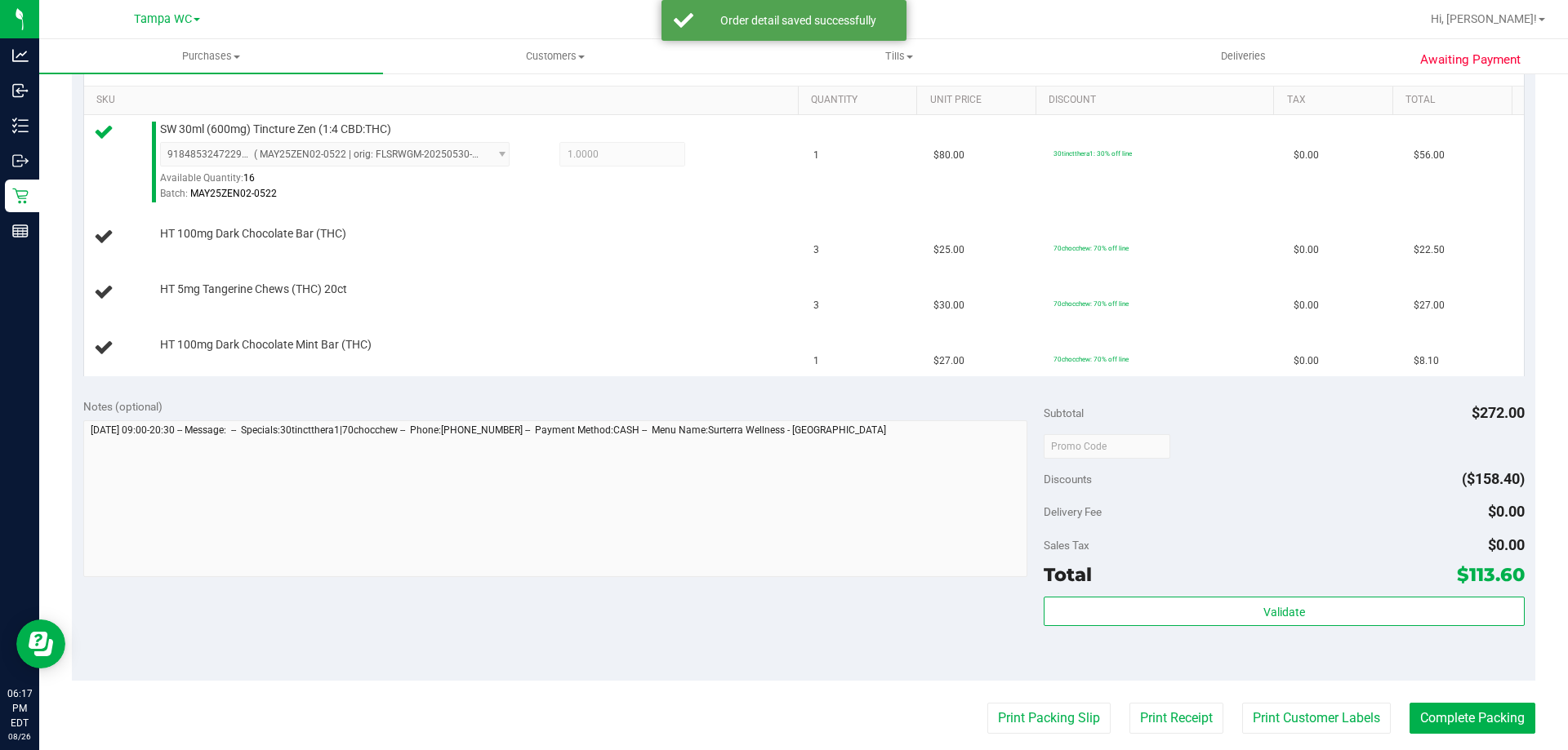
click at [987, 703] on button "Print Packing Slip" at bounding box center [1048, 717] width 123 height 31
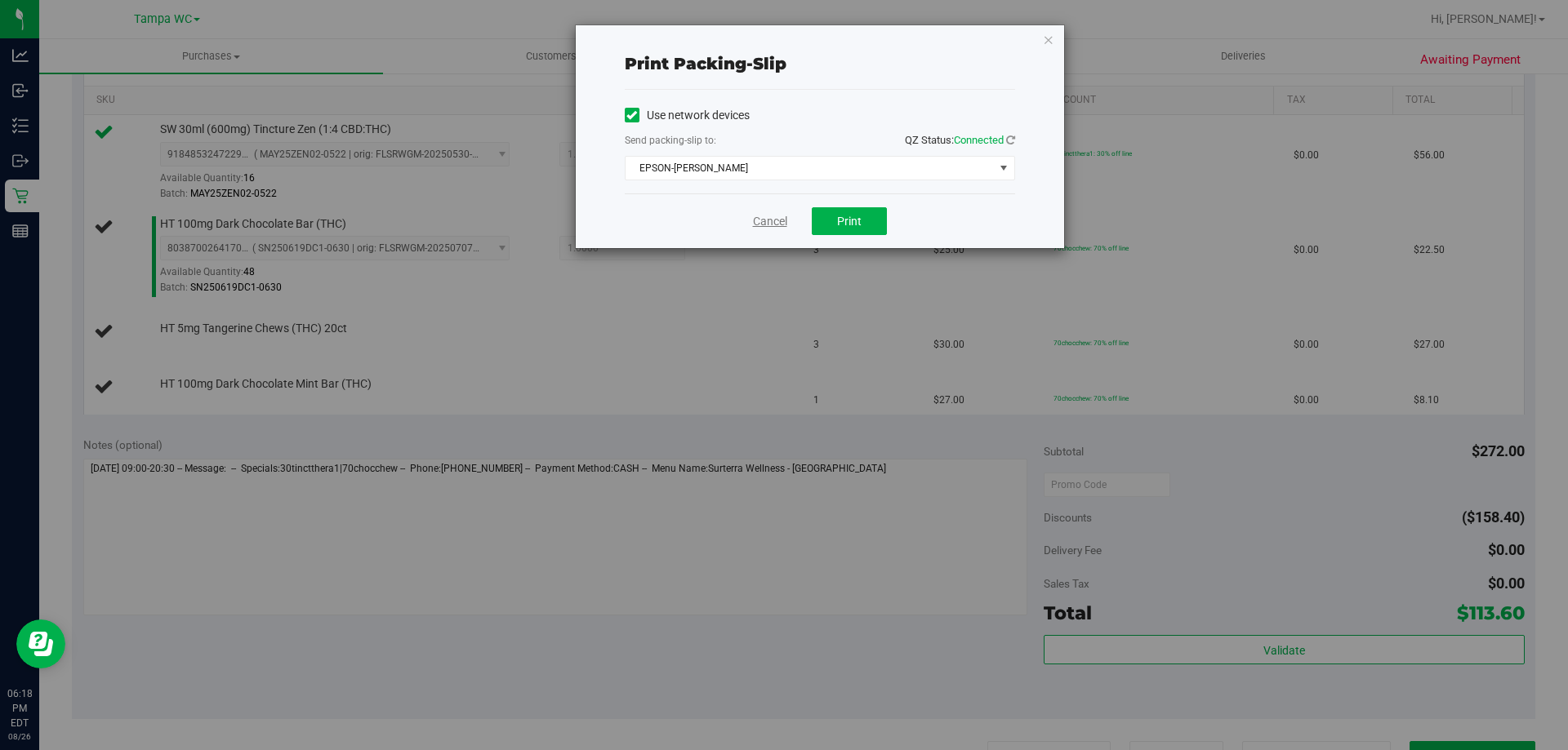
click at [768, 222] on link "Cancel" at bounding box center [770, 221] width 35 height 17
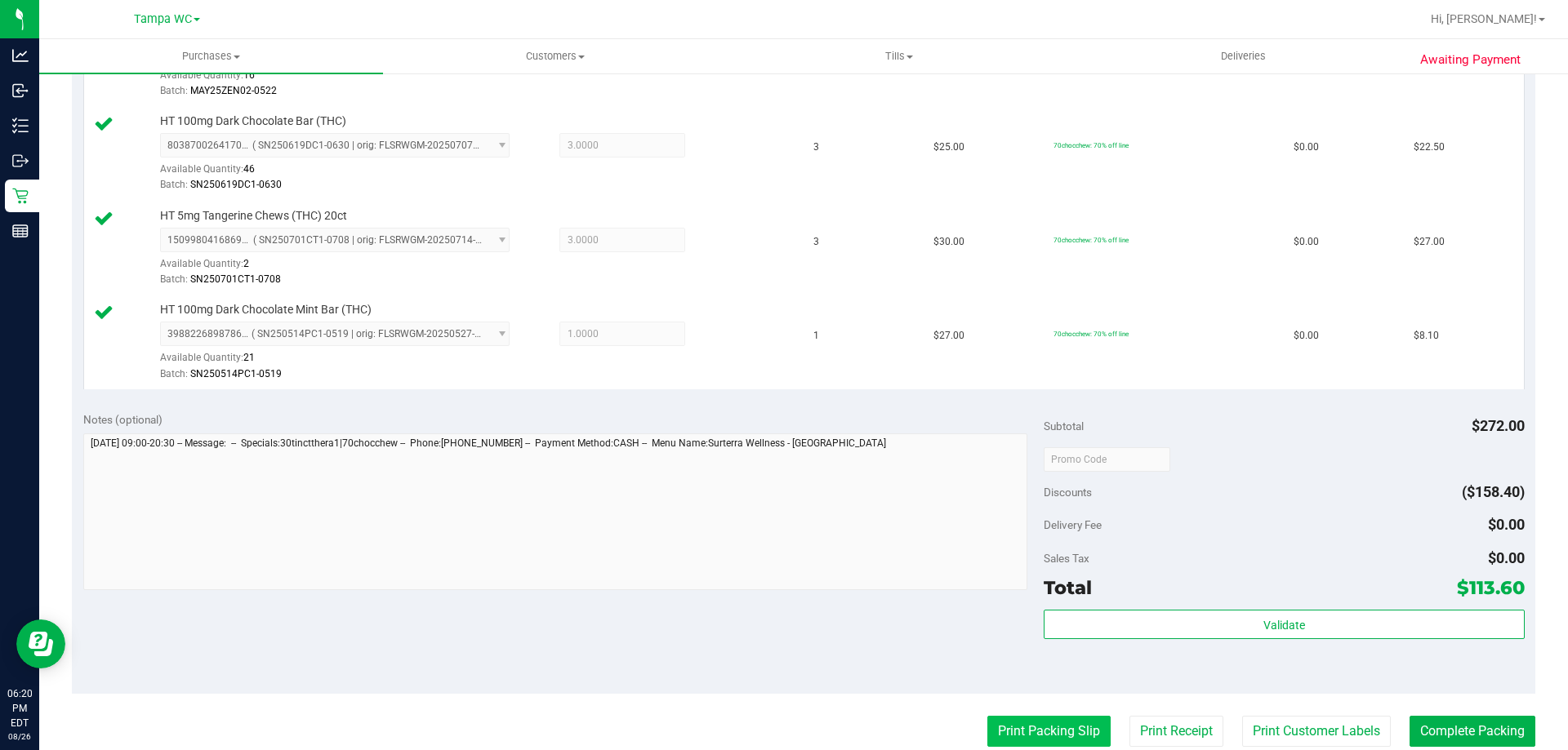
scroll to position [511, 0]
click at [1510, 734] on button "Complete Packing" at bounding box center [1473, 730] width 126 height 31
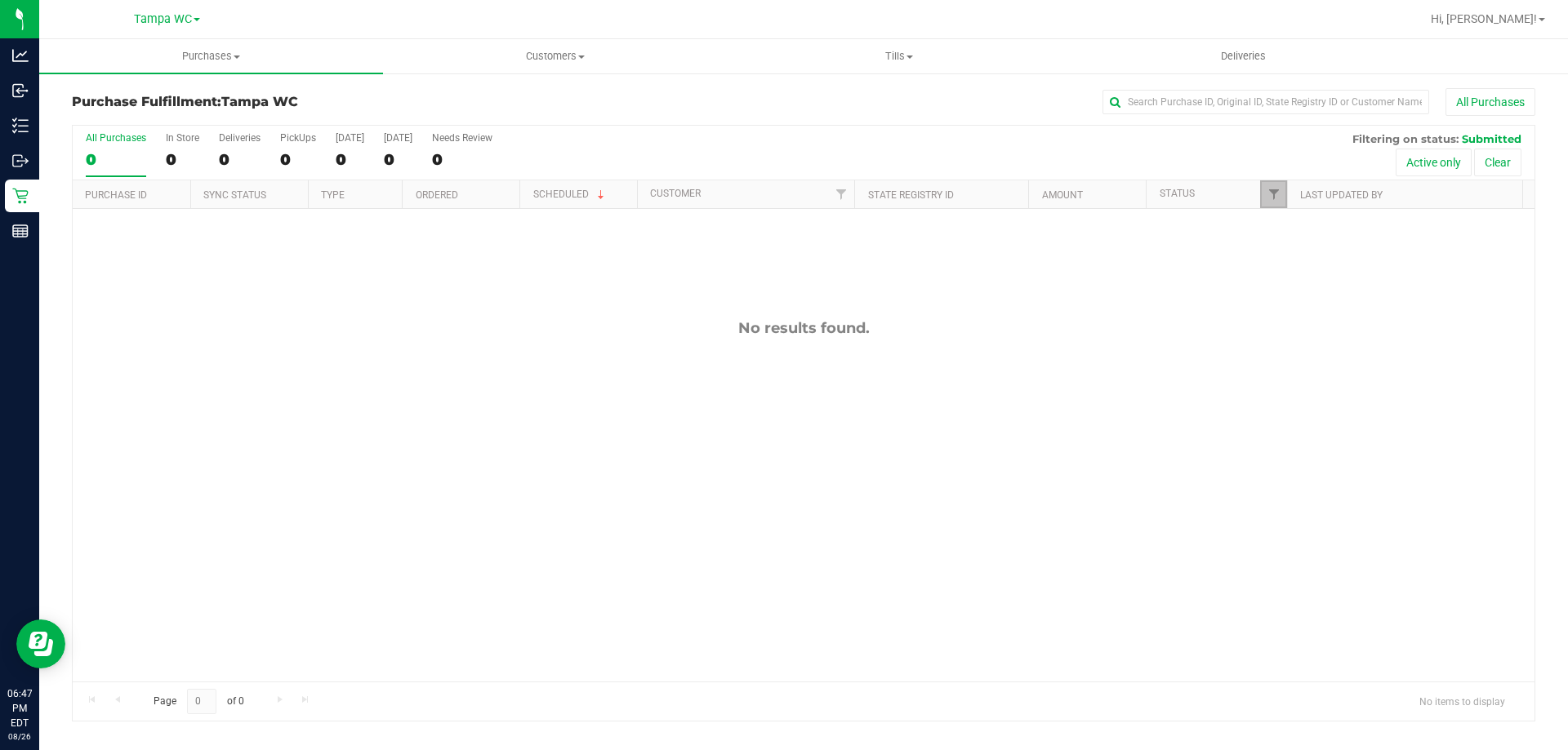
click at [1269, 180] on link "Filter" at bounding box center [1273, 194] width 27 height 28
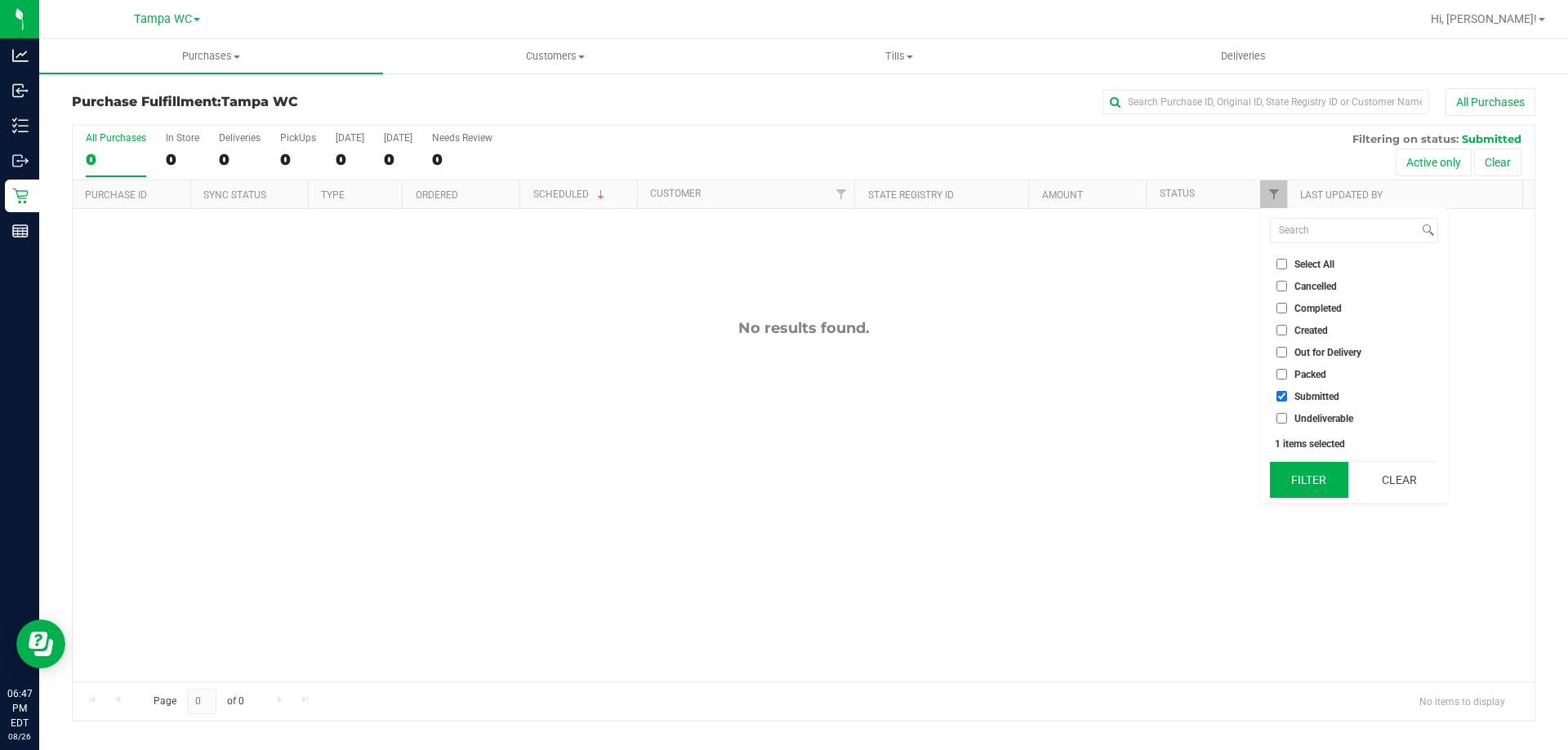
click at [1327, 491] on button "Filter" at bounding box center [1310, 480] width 79 height 35
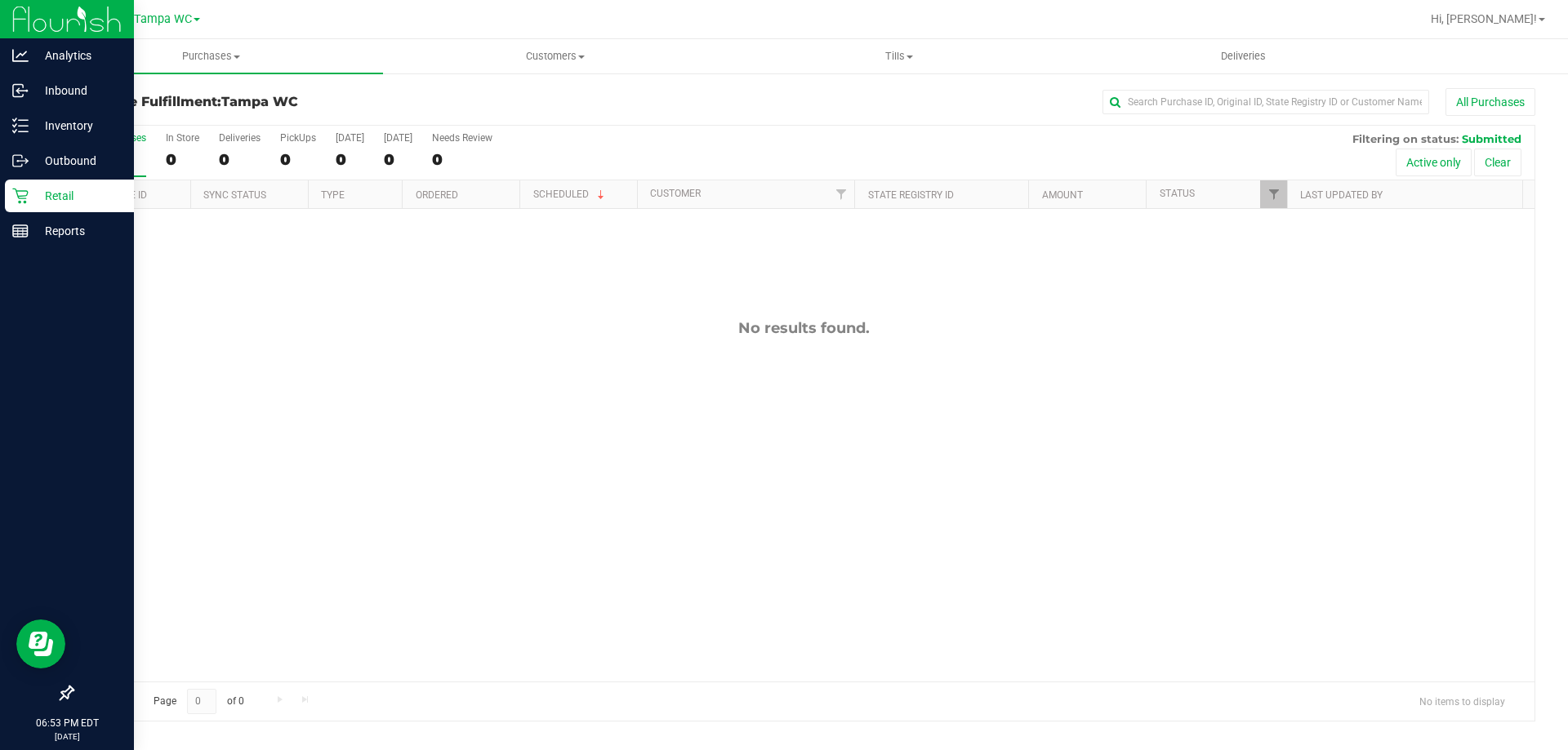
click at [18, 199] on icon at bounding box center [20, 195] width 17 height 17
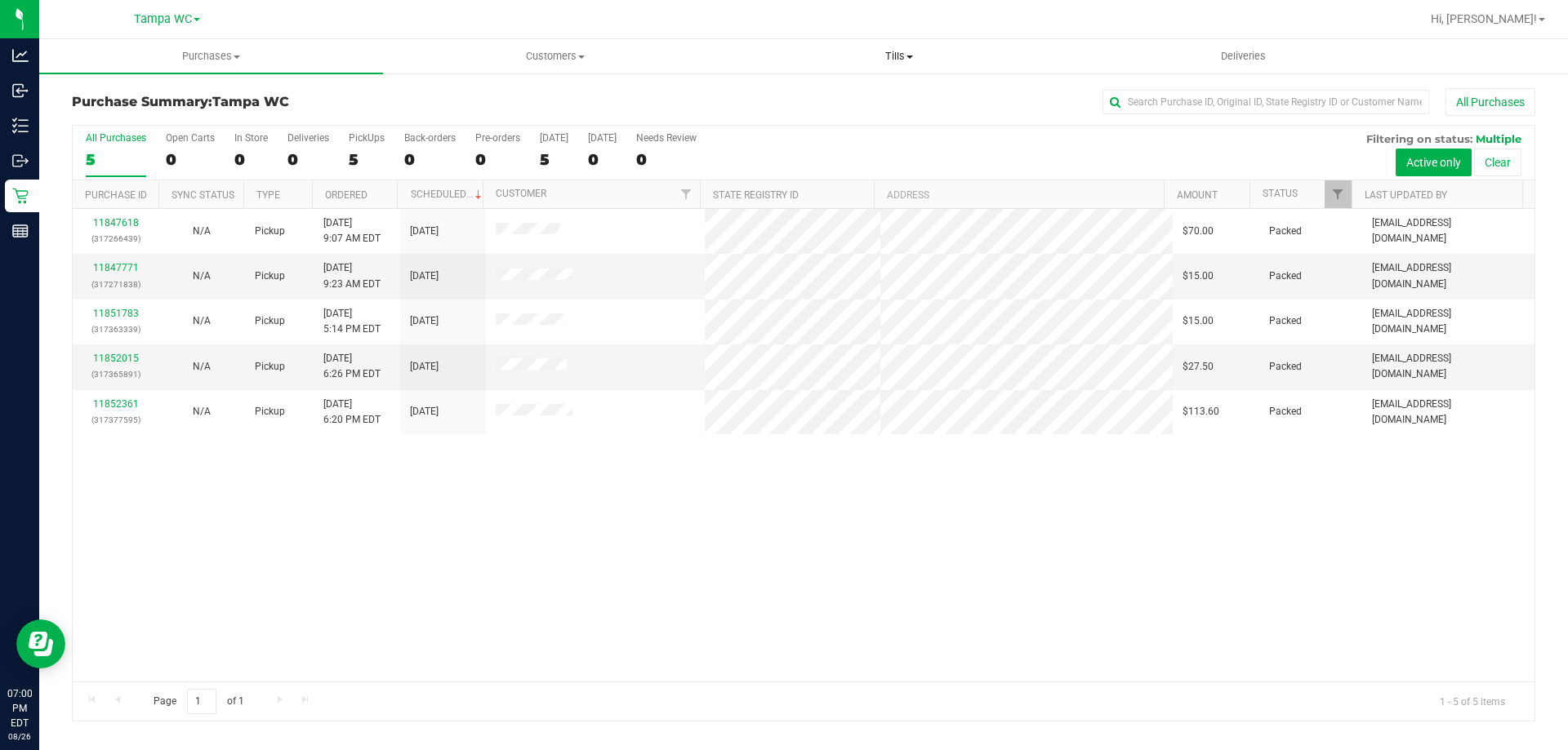
click at [912, 42] on uib-tab-heading "Tills Manage tills Reconcile e-payments" at bounding box center [898, 56] width 342 height 33
click at [849, 90] on li "Manage tills" at bounding box center [898, 99] width 344 height 20
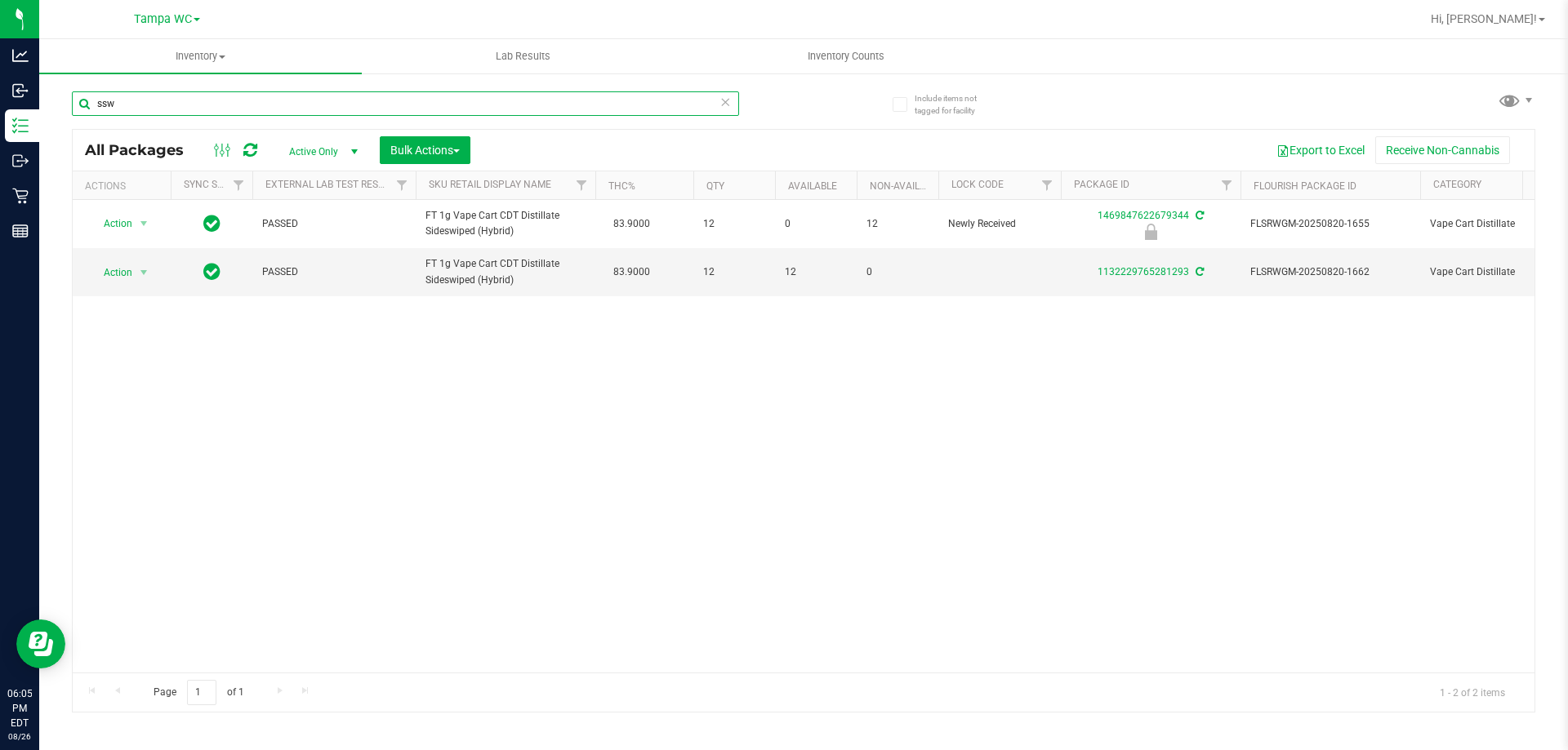
click at [117, 108] on input "ssw" at bounding box center [405, 103] width 668 height 25
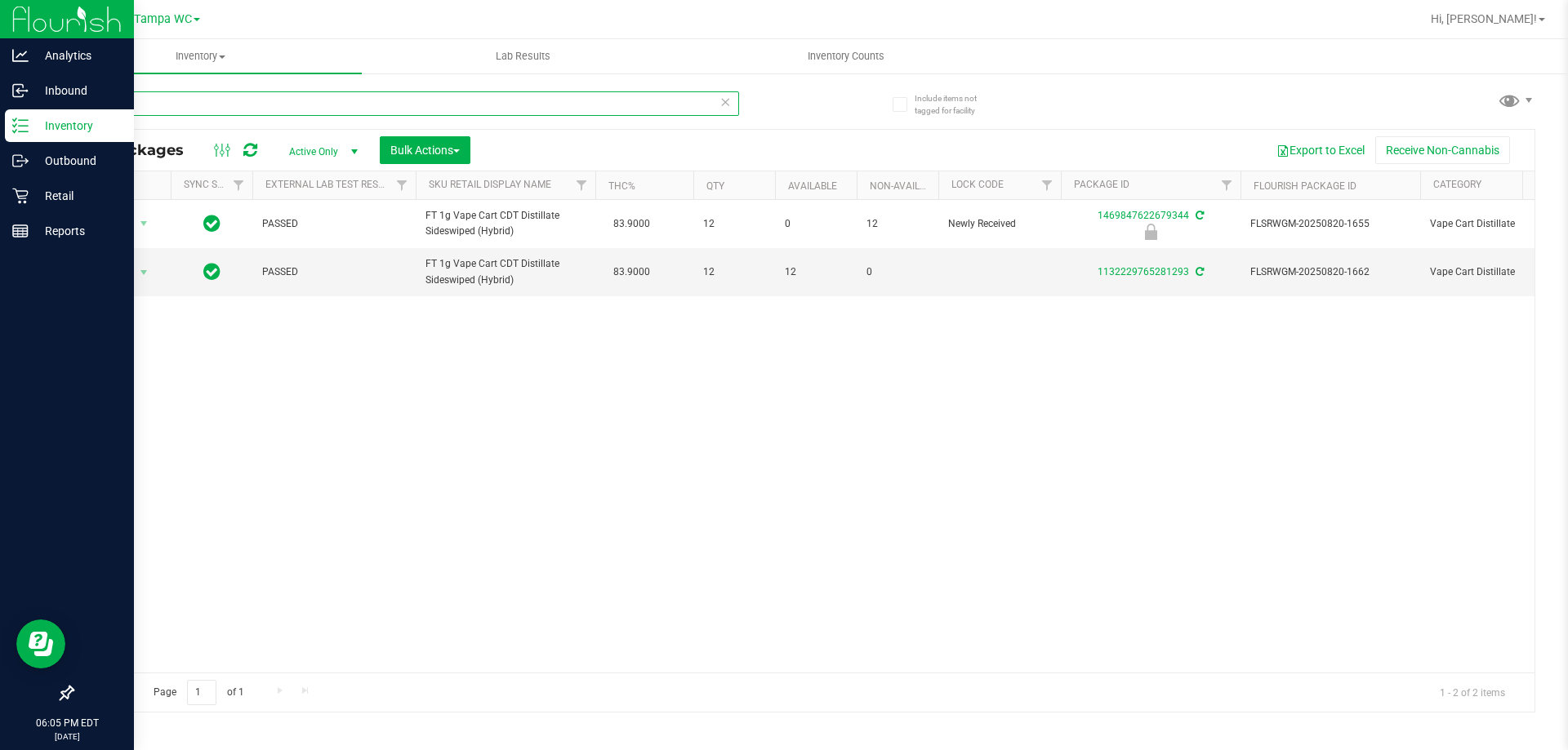
drag, startPoint x: 116, startPoint y: 107, endPoint x: 31, endPoint y: 124, distance: 86.7
click at [38, 118] on div "Analytics Inbound Inventory Outbound Retail Reports 06:05 PM EDT 08/26/2025 08/…" at bounding box center [784, 375] width 1568 height 750
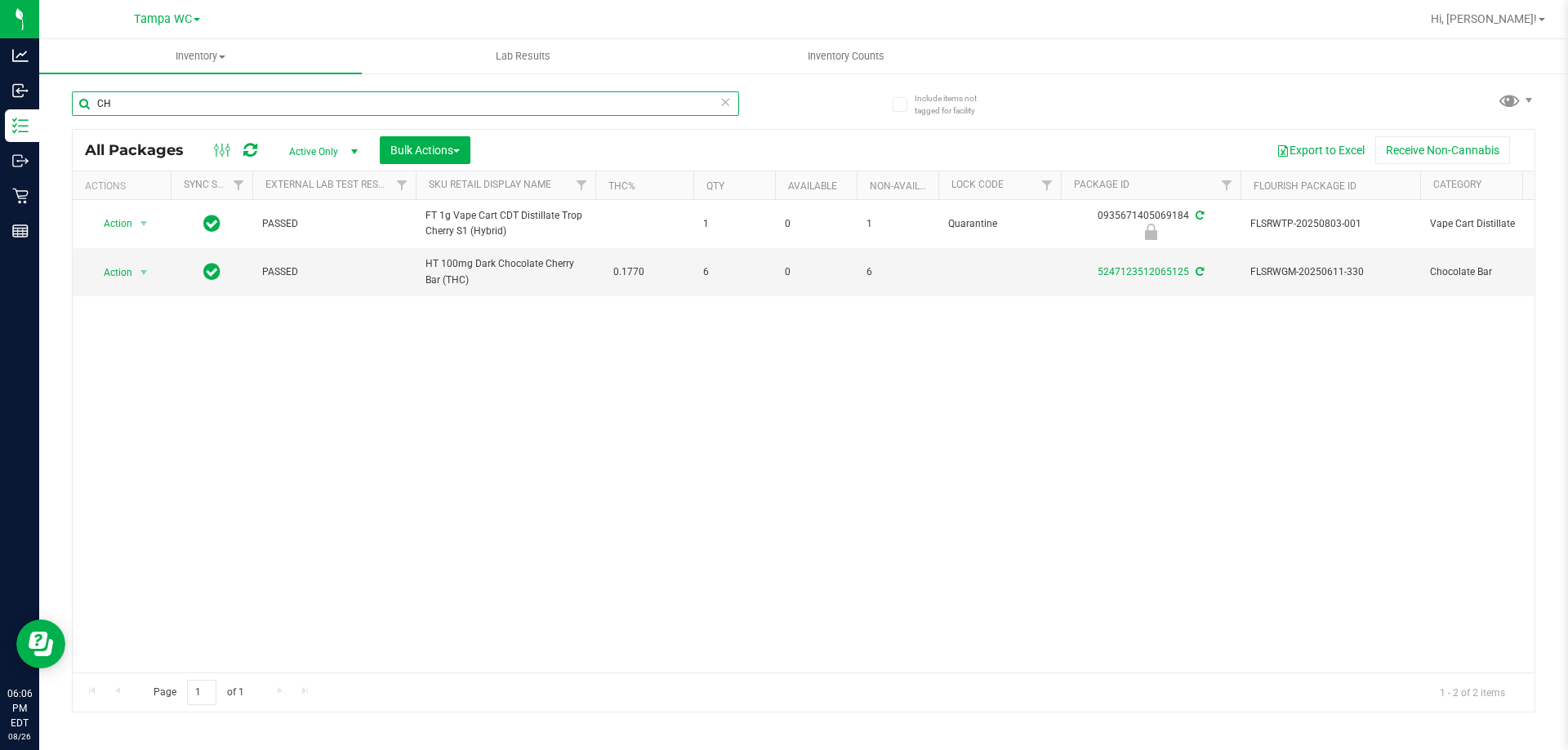
type input "C"
type input "DARK"
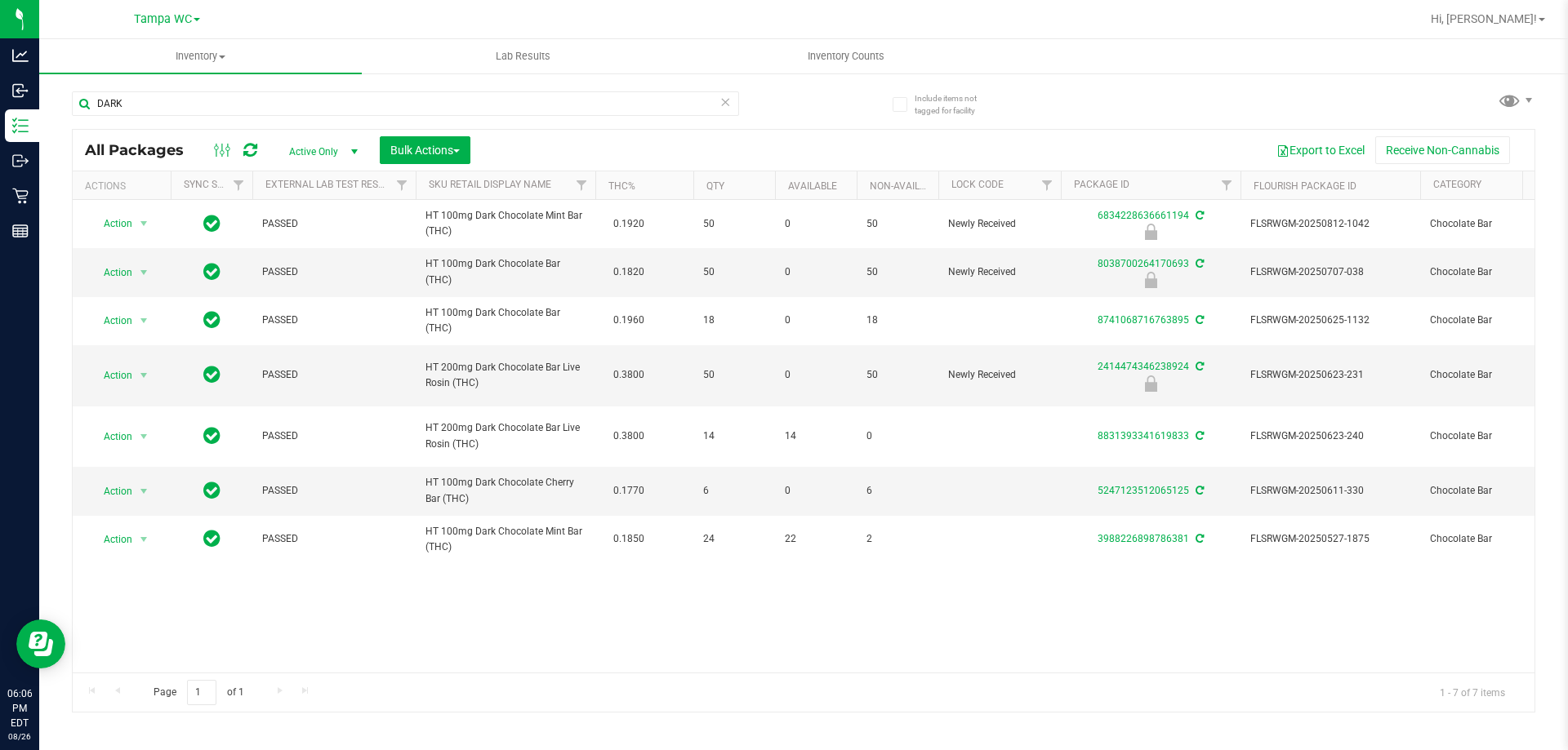
click at [726, 105] on icon at bounding box center [726, 102] width 12 height 20
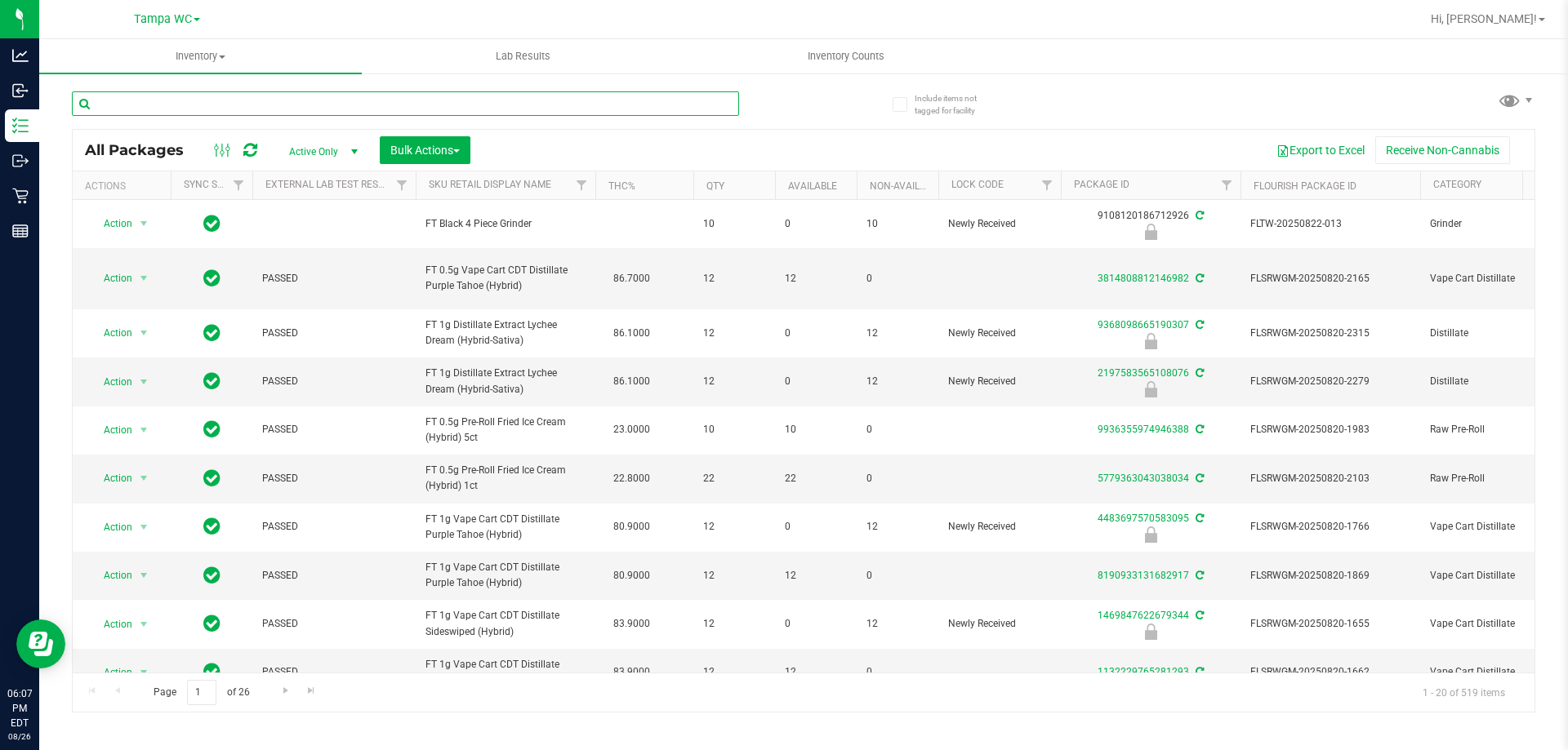
click at [340, 104] on input "text" at bounding box center [405, 103] width 668 height 25
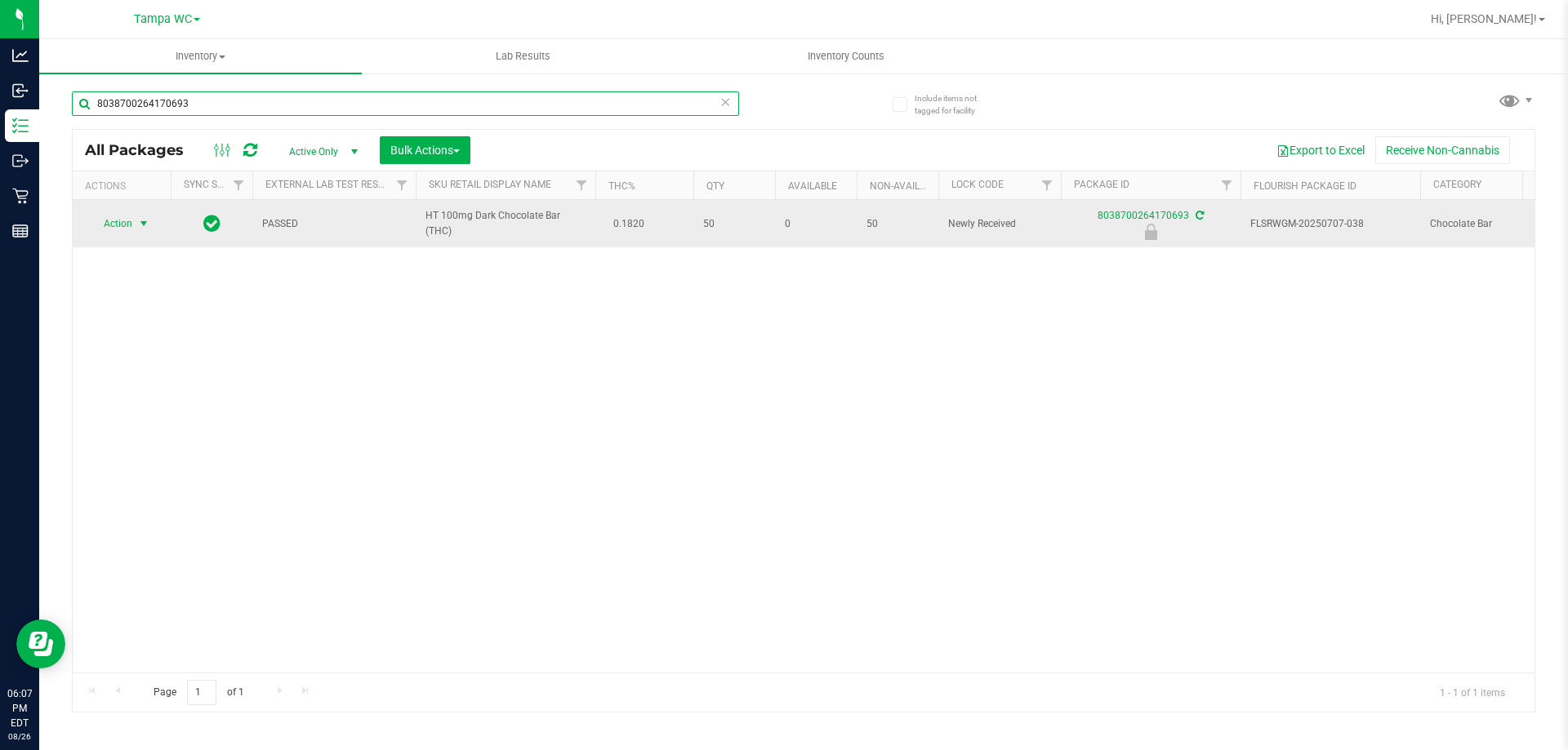
type input "8038700264170693"
click at [131, 225] on span "Action" at bounding box center [110, 223] width 44 height 23
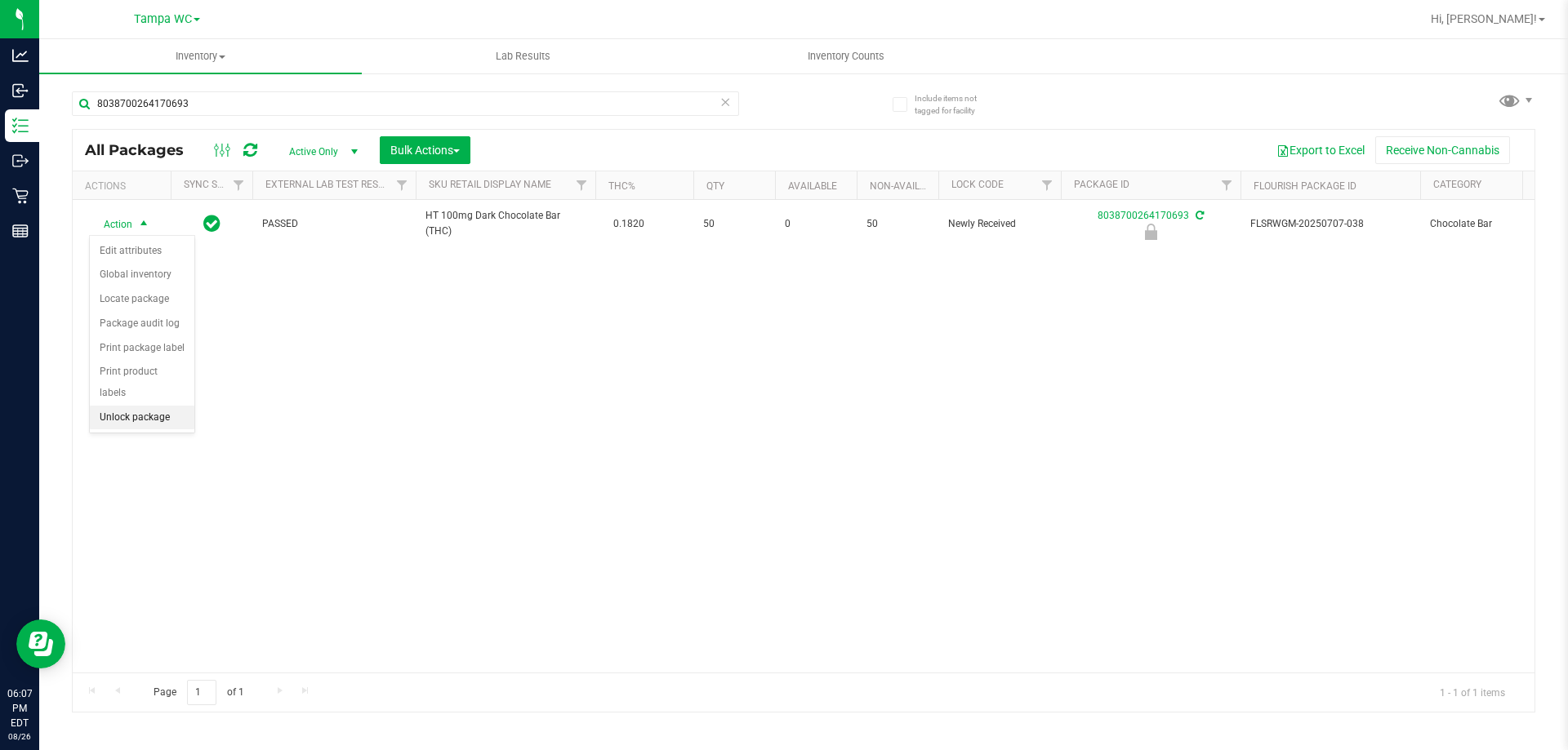
click at [139, 406] on li "Unlock package" at bounding box center [142, 418] width 105 height 25
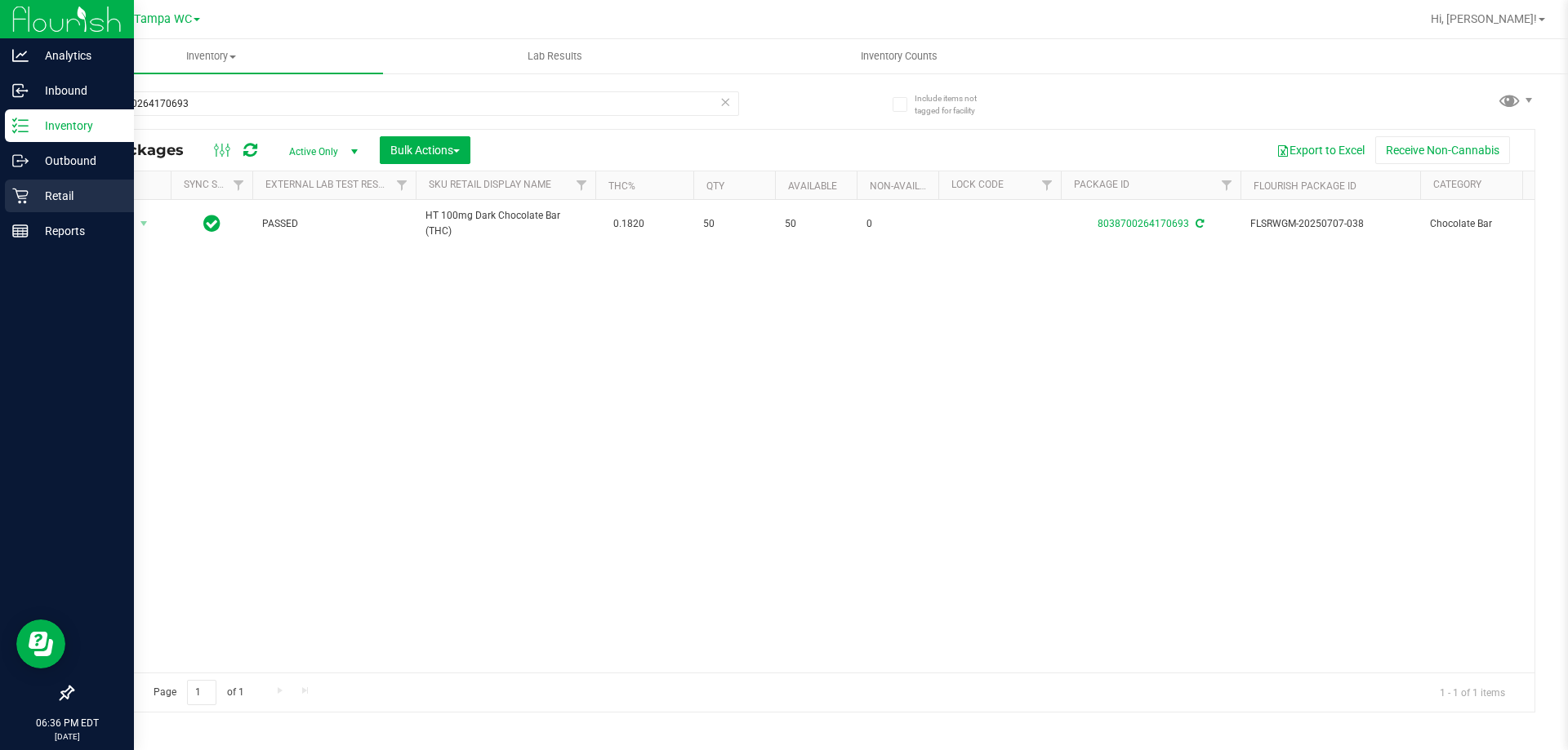
click at [42, 197] on p "Retail" at bounding box center [77, 196] width 98 height 20
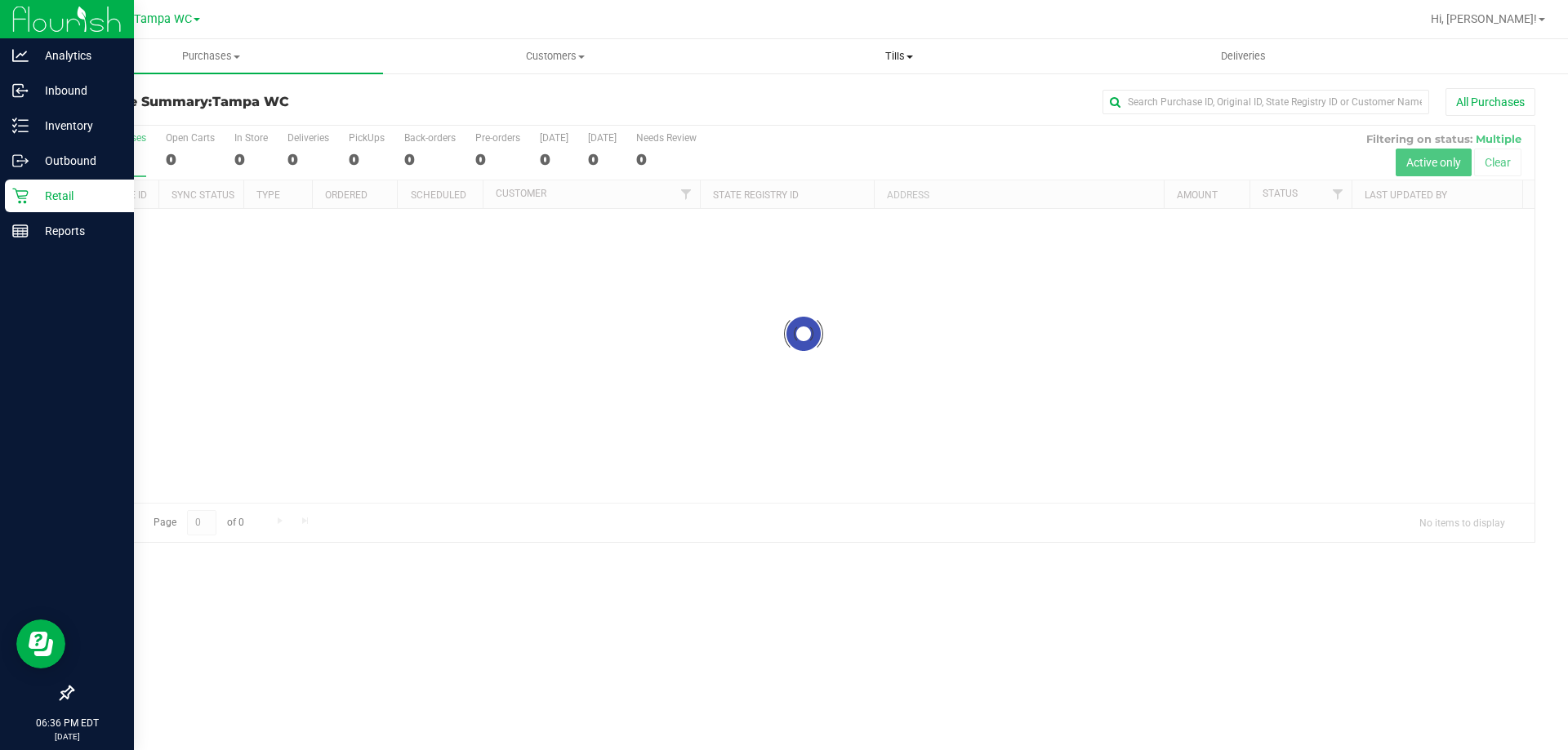
click at [875, 59] on span "Tills" at bounding box center [898, 56] width 342 height 15
click at [860, 99] on li "Manage tills" at bounding box center [898, 99] width 344 height 20
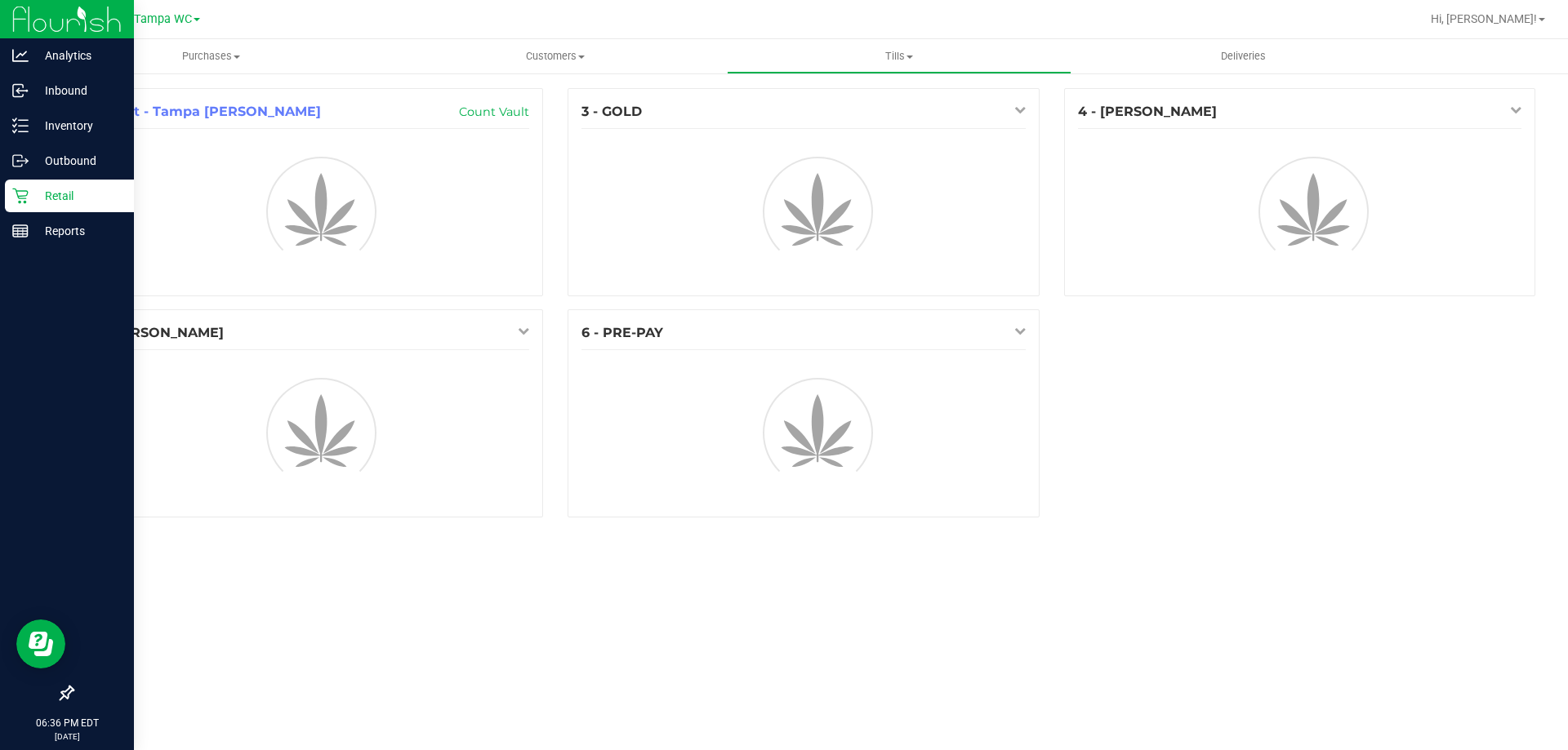
click at [860, 99] on div "3 - GOLD" at bounding box center [804, 191] width 471 height 208
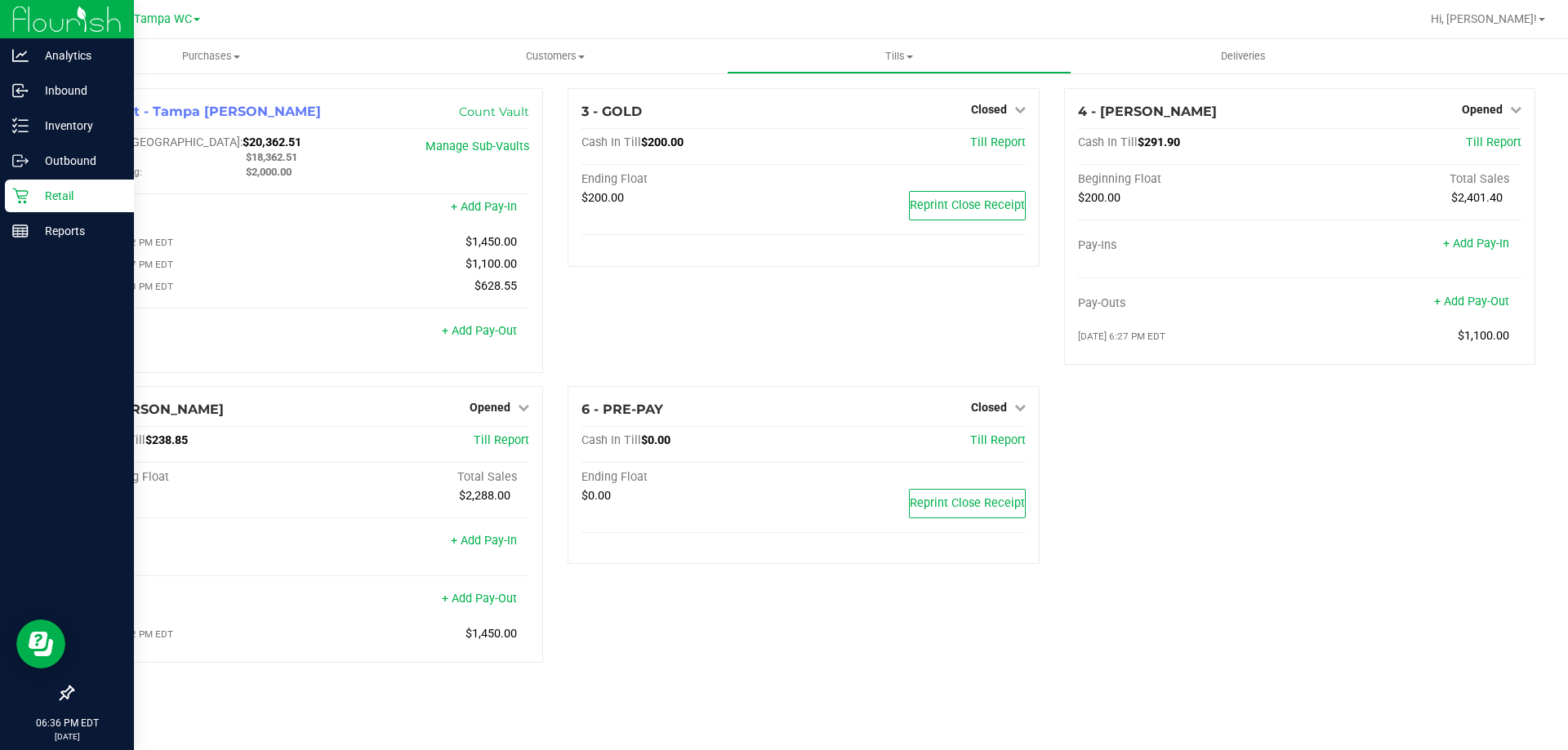
click at [210, 384] on div "1 - Vault - Tampa Fowler Count Vault Cash In Vault: $20,362.51 Main: $18,362.51…" at bounding box center [307, 237] width 496 height 298
click at [50, 205] on p "Retail" at bounding box center [77, 196] width 98 height 20
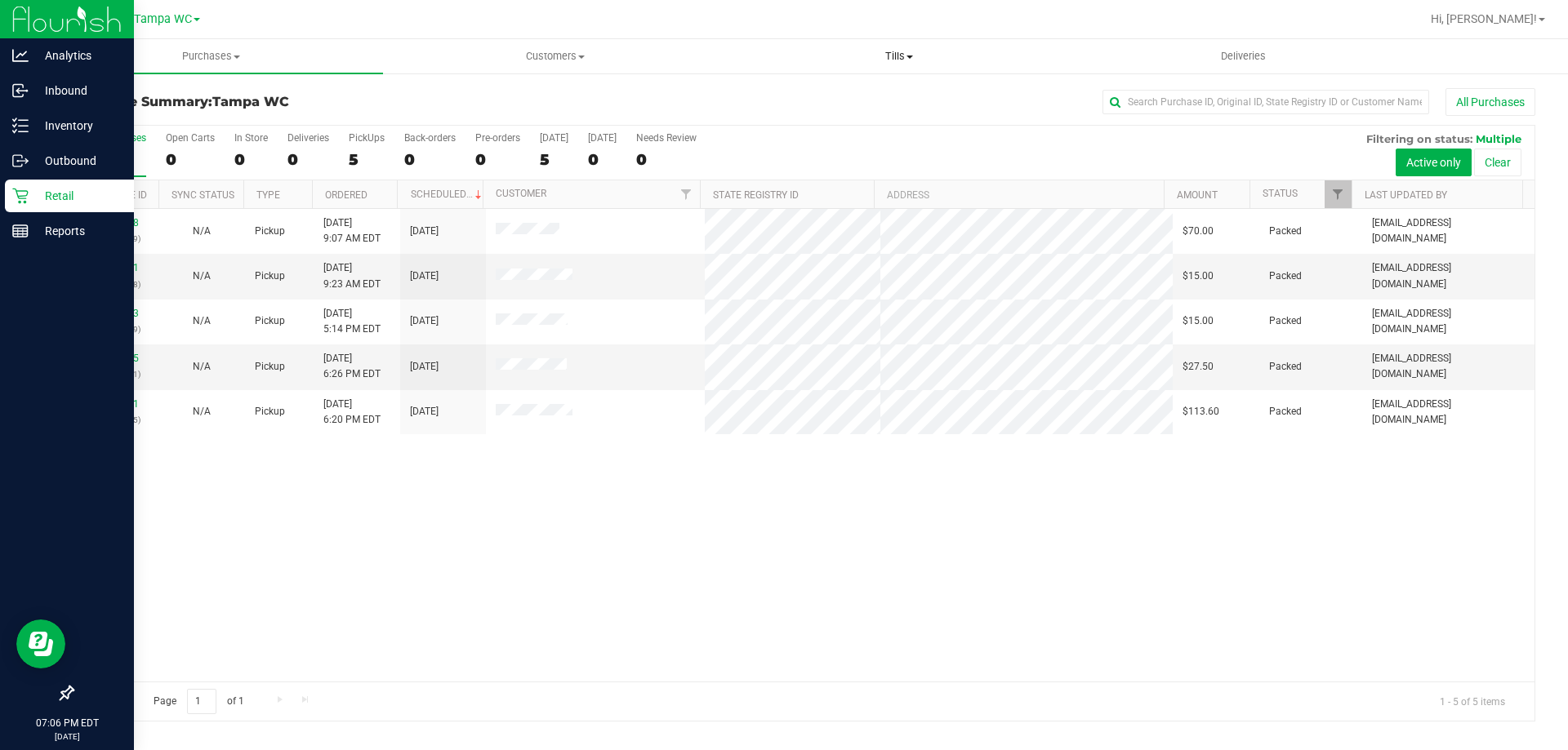
click at [915, 64] on uib-tab-heading "Tills Manage tills Reconcile e-payments" at bounding box center [898, 56] width 342 height 33
click at [878, 99] on li "Manage tills" at bounding box center [898, 99] width 344 height 20
